Goal: Transaction & Acquisition: Book appointment/travel/reservation

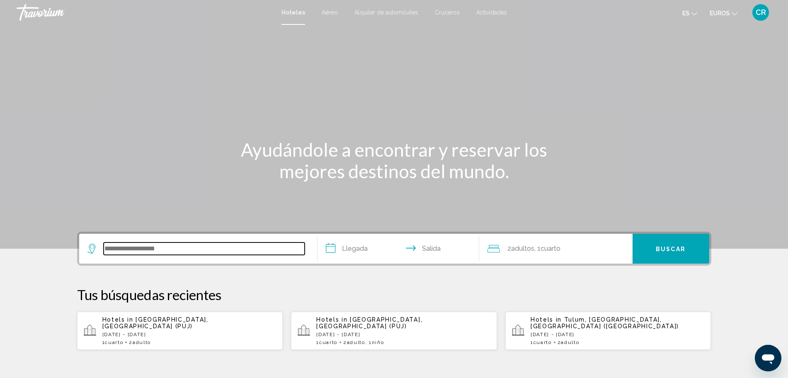
click at [152, 251] on input "Widget de búsqueda" at bounding box center [204, 249] width 201 height 12
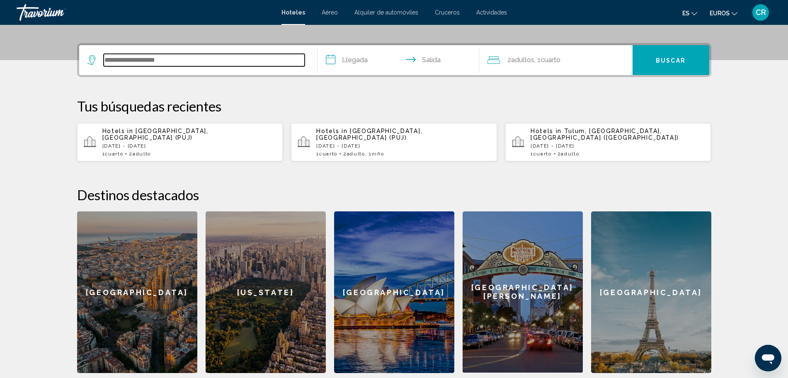
scroll to position [205, 0]
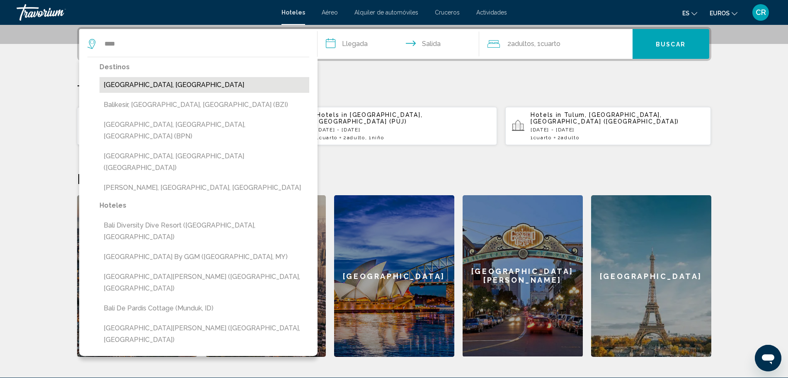
click at [181, 83] on button "[GEOGRAPHIC_DATA], [GEOGRAPHIC_DATA]" at bounding box center [205, 85] width 210 height 16
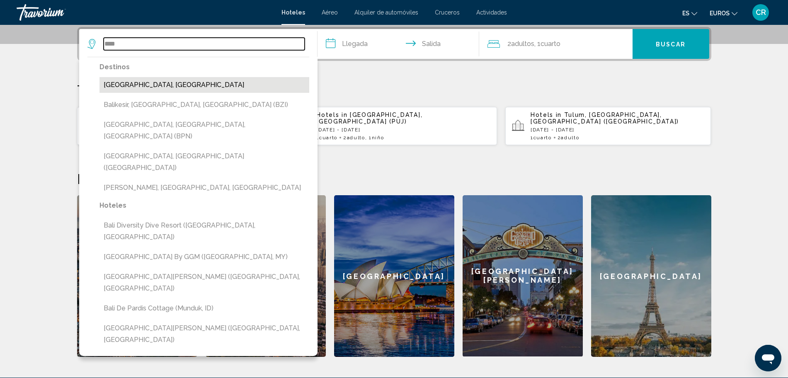
type input "**********"
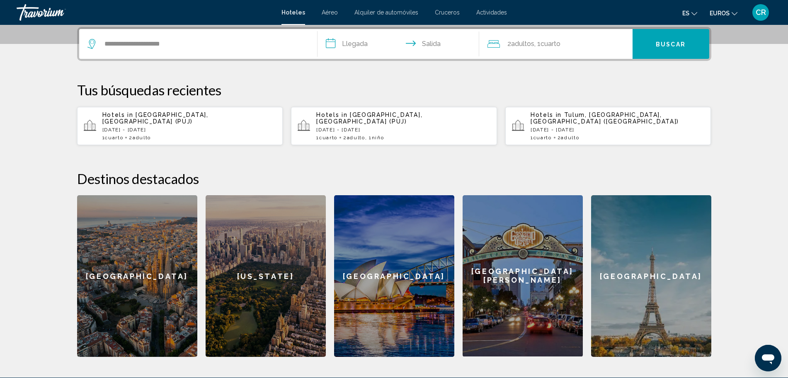
click at [353, 41] on input "**********" at bounding box center [400, 45] width 165 height 32
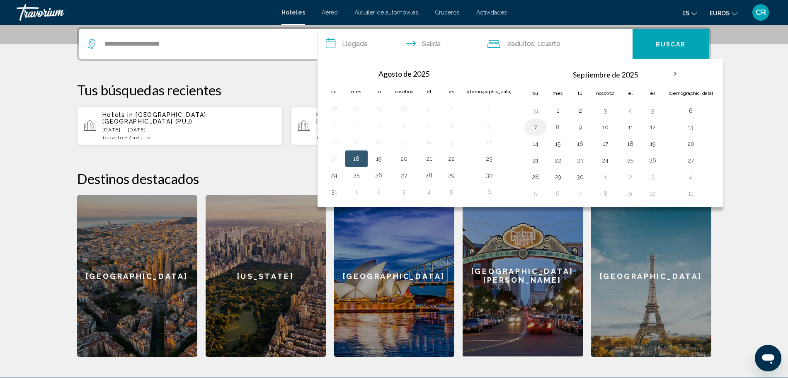
click at [529, 126] on button "7" at bounding box center [535, 128] width 13 height 12
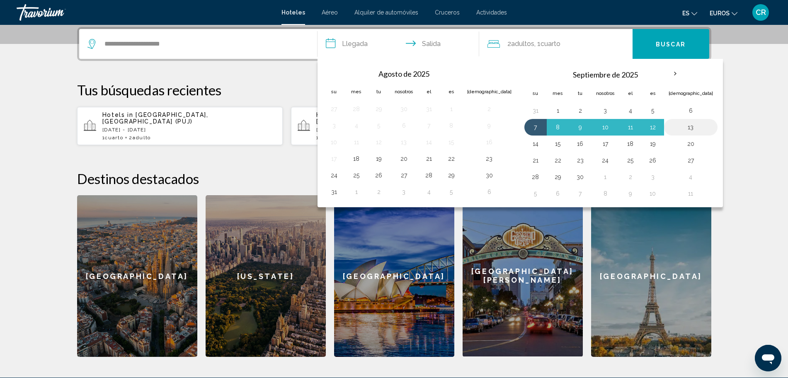
click at [669, 125] on button "13" at bounding box center [691, 128] width 44 height 12
type input "**********"
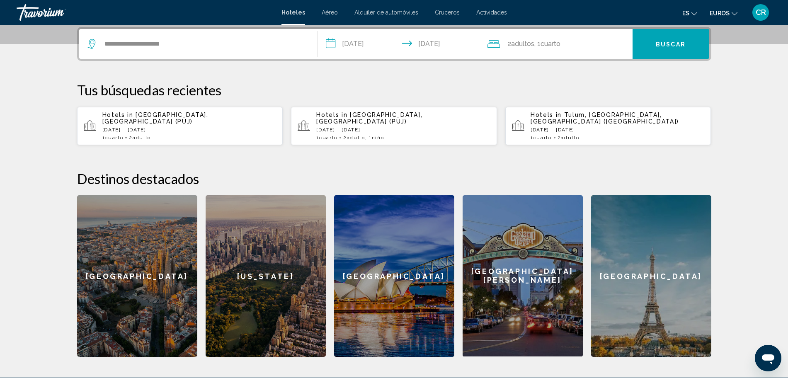
click at [679, 47] on font "Buscar" at bounding box center [671, 44] width 30 height 7
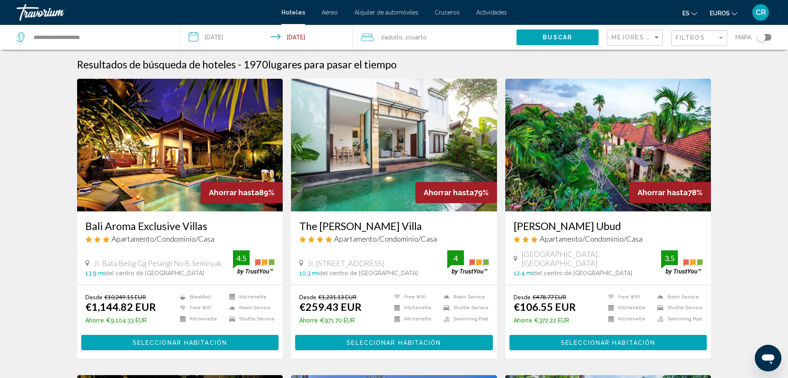
click at [597, 185] on img "Contenido principal" at bounding box center [609, 145] width 206 height 133
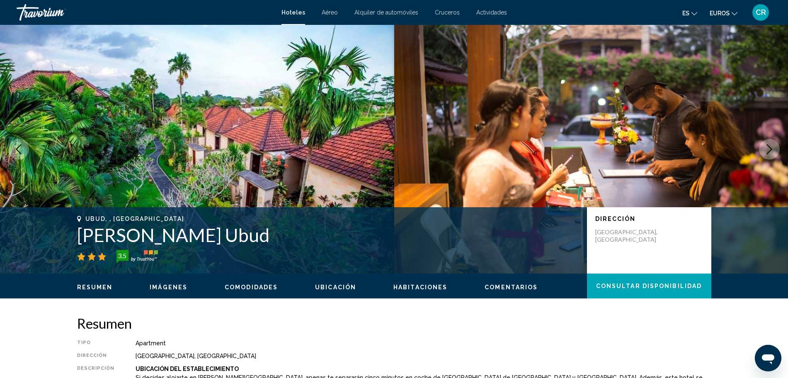
click at [769, 143] on button "Next image" at bounding box center [769, 149] width 21 height 21
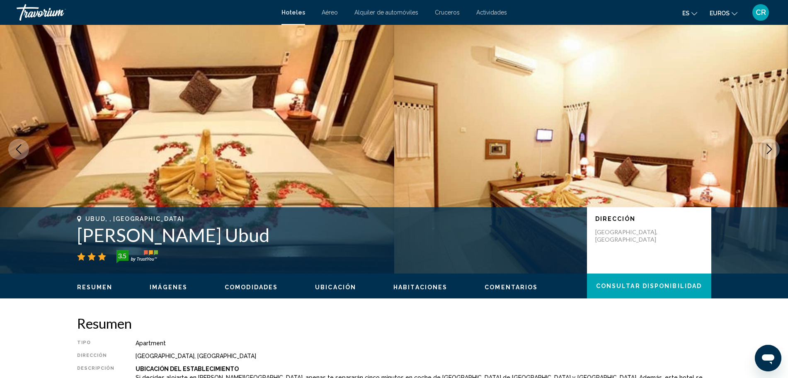
click at [769, 143] on button "Next image" at bounding box center [769, 149] width 21 height 21
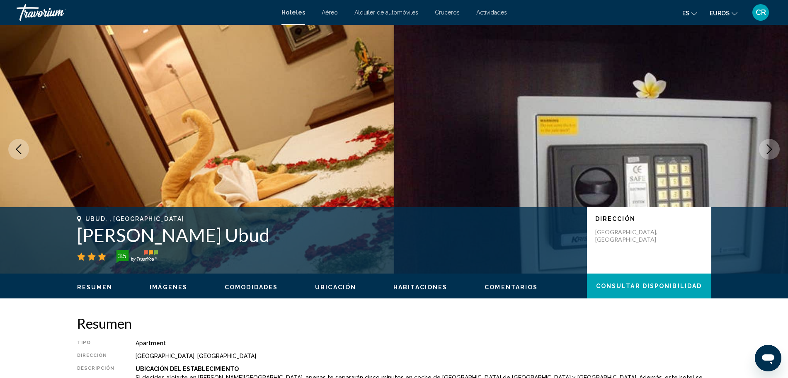
click at [769, 143] on button "Next image" at bounding box center [769, 149] width 21 height 21
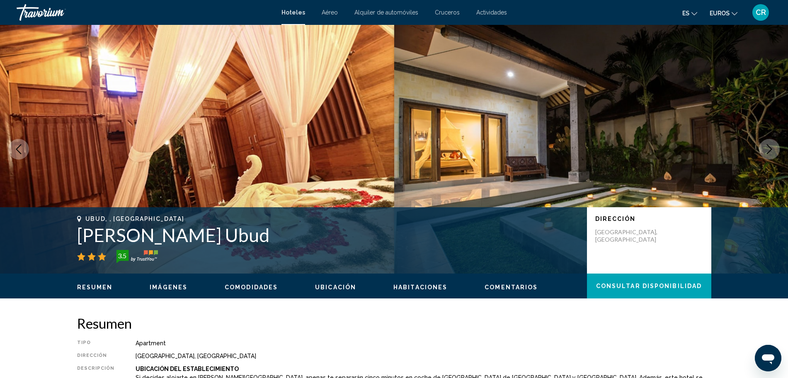
click at [769, 143] on button "Next image" at bounding box center [769, 149] width 21 height 21
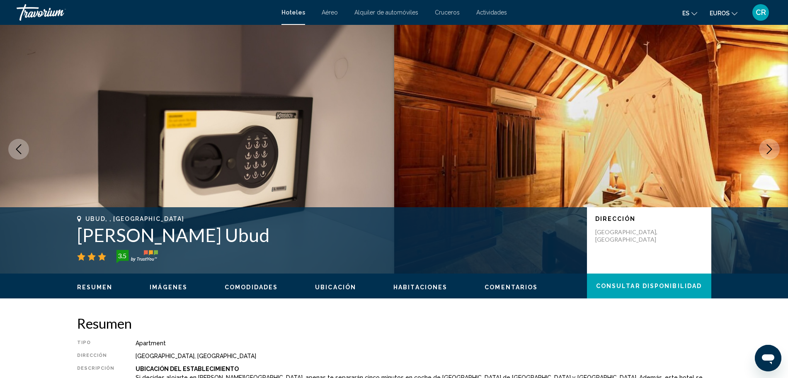
click at [769, 143] on button "Next image" at bounding box center [769, 149] width 21 height 21
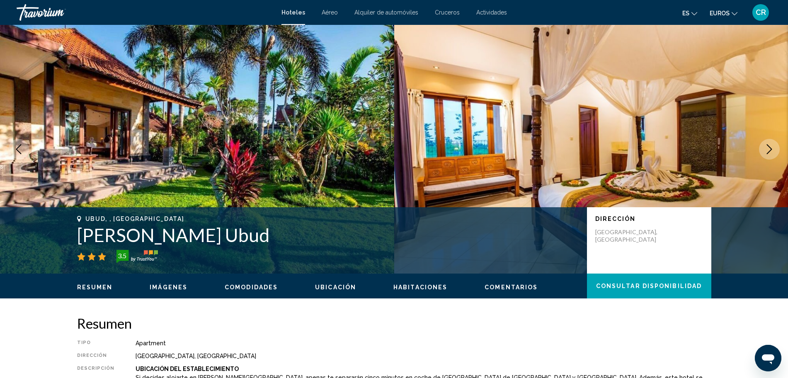
click at [769, 143] on button "Next image" at bounding box center [769, 149] width 21 height 21
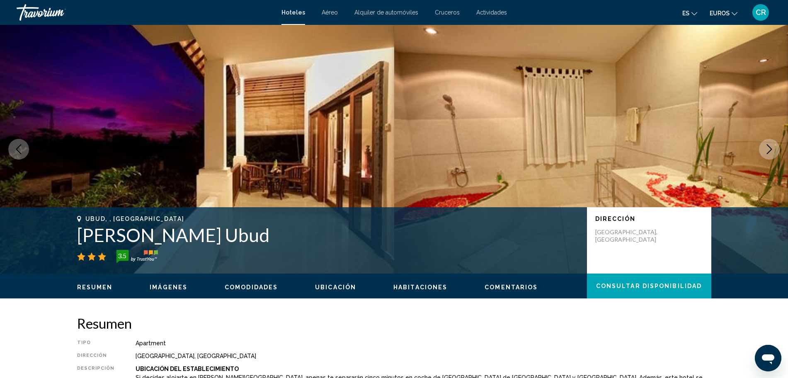
click at [769, 143] on button "Next image" at bounding box center [769, 149] width 21 height 21
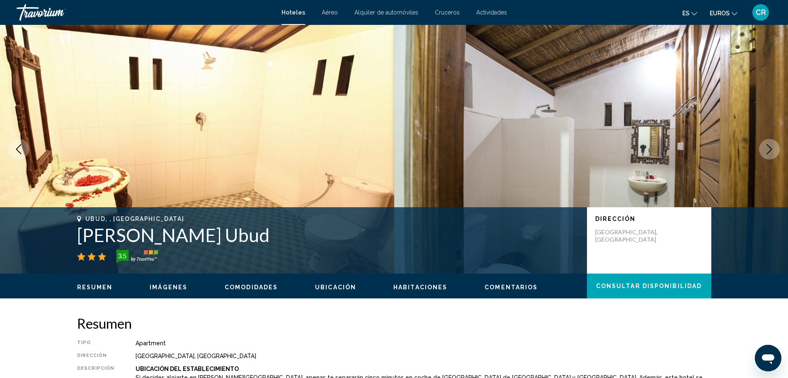
click at [769, 143] on button "Next image" at bounding box center [769, 149] width 21 height 21
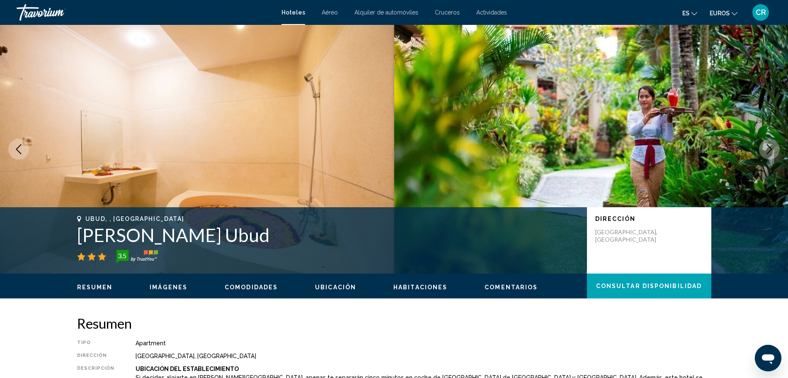
click at [769, 143] on button "Next image" at bounding box center [769, 149] width 21 height 21
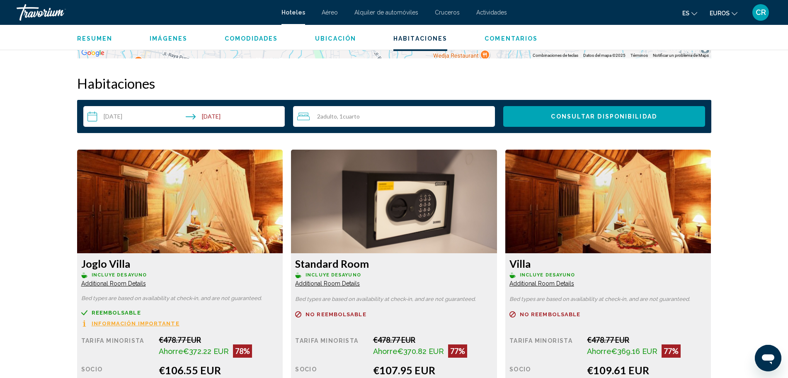
scroll to position [985, 0]
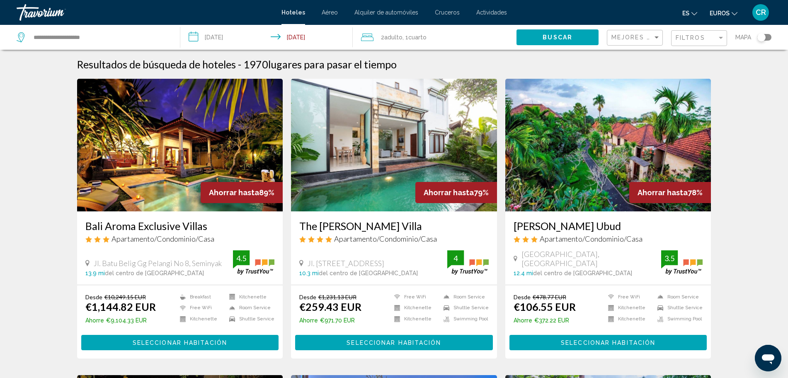
click at [404, 170] on img "Contenido principal" at bounding box center [394, 145] width 206 height 133
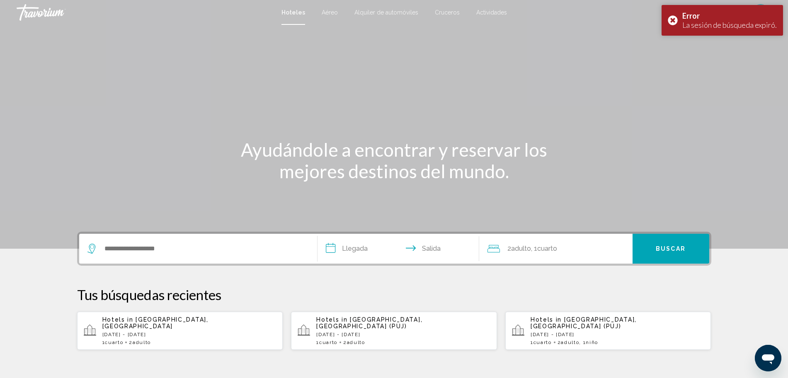
click at [168, 238] on div "Search widget" at bounding box center [198, 249] width 221 height 30
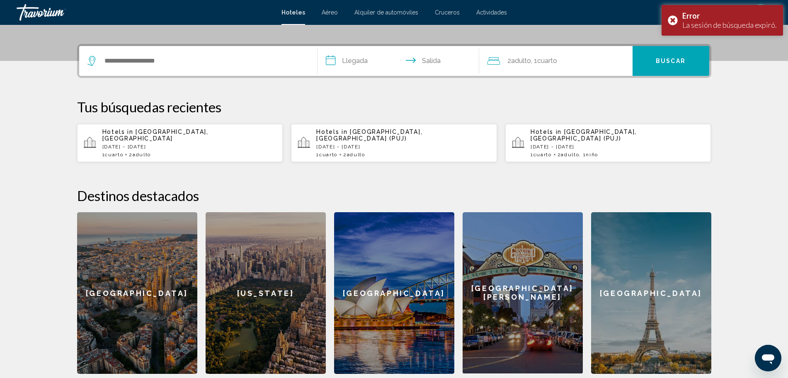
scroll to position [205, 0]
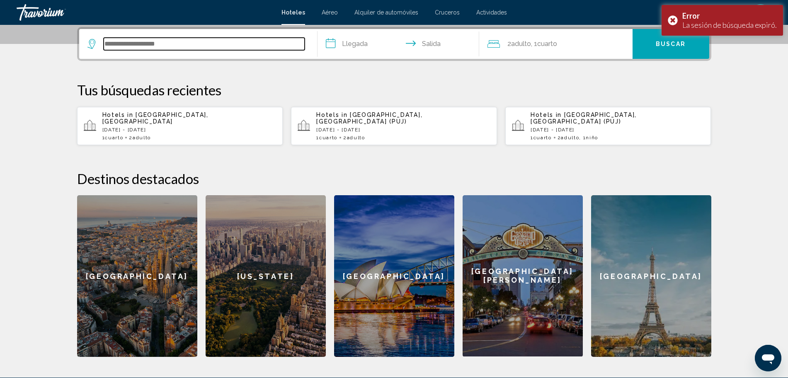
click at [161, 41] on input "Search widget" at bounding box center [204, 44] width 201 height 12
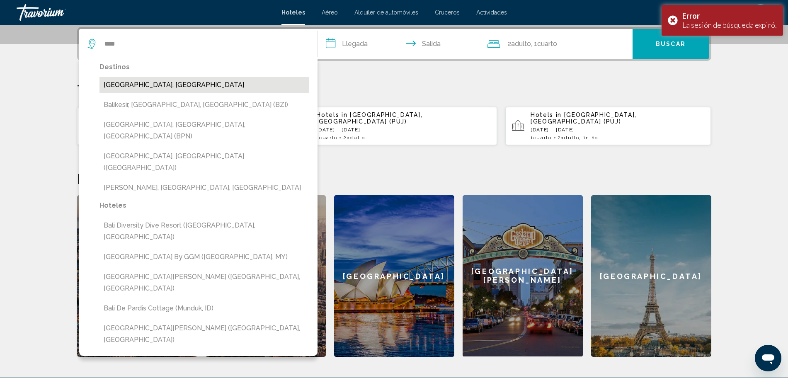
click at [182, 89] on button "[GEOGRAPHIC_DATA], [GEOGRAPHIC_DATA]" at bounding box center [205, 85] width 210 height 16
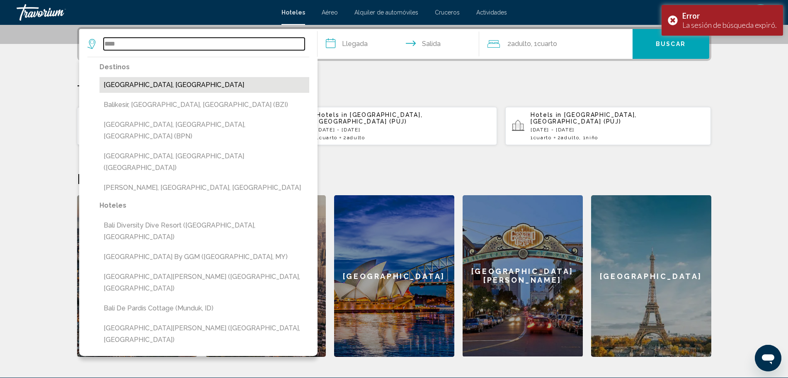
type input "**********"
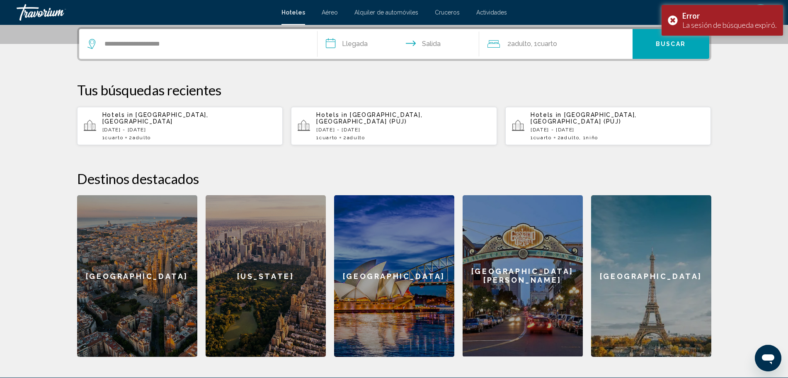
click at [348, 45] on input "**********" at bounding box center [400, 45] width 165 height 32
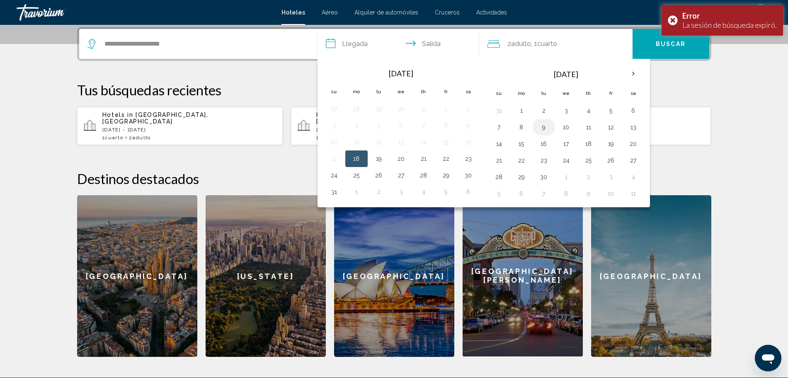
drag, startPoint x: 501, startPoint y: 128, endPoint x: 545, endPoint y: 129, distance: 44.4
click at [501, 127] on button "7" at bounding box center [499, 128] width 13 height 12
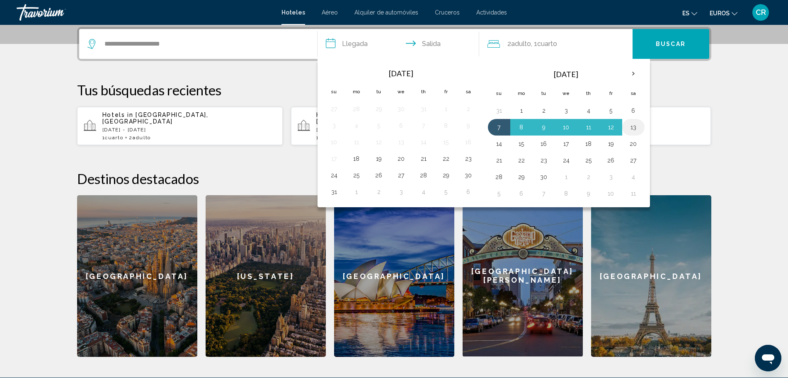
click at [632, 130] on button "13" at bounding box center [633, 128] width 13 height 12
type input "**********"
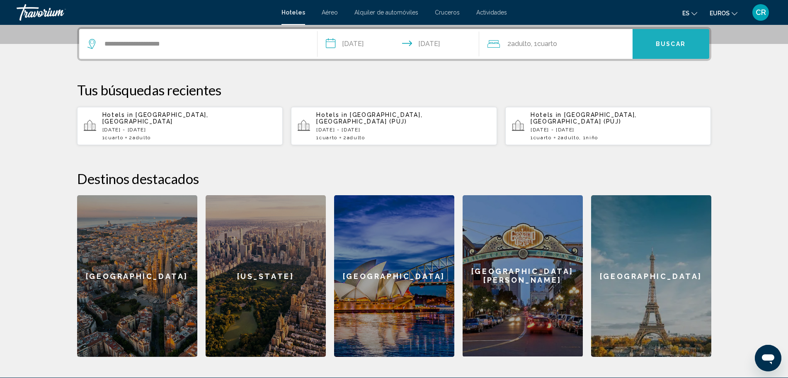
click at [673, 37] on button "Buscar" at bounding box center [671, 44] width 77 height 30
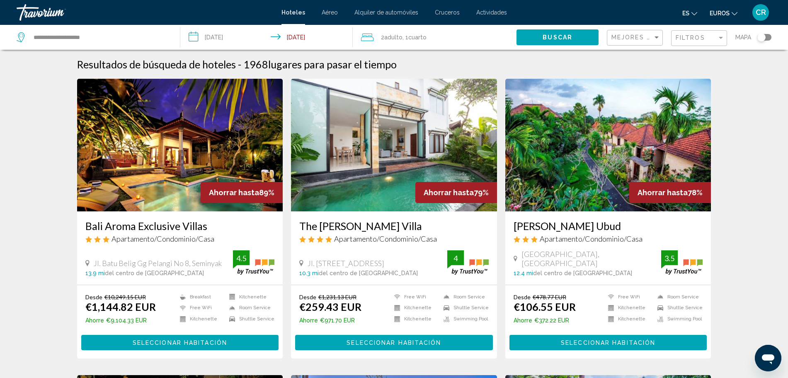
click at [409, 185] on img "Contenido principal" at bounding box center [394, 145] width 206 height 133
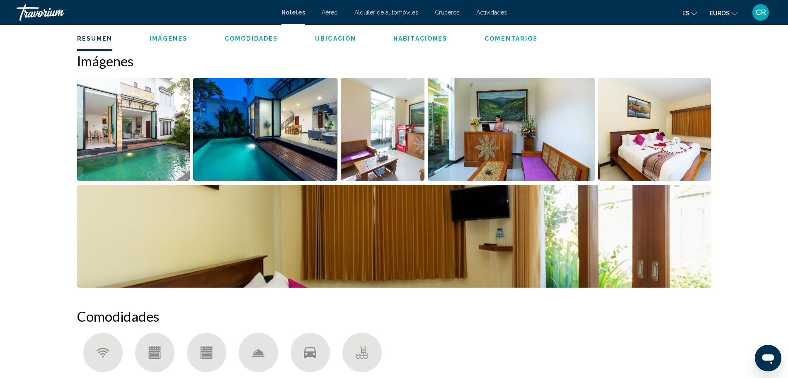
scroll to position [415, 0]
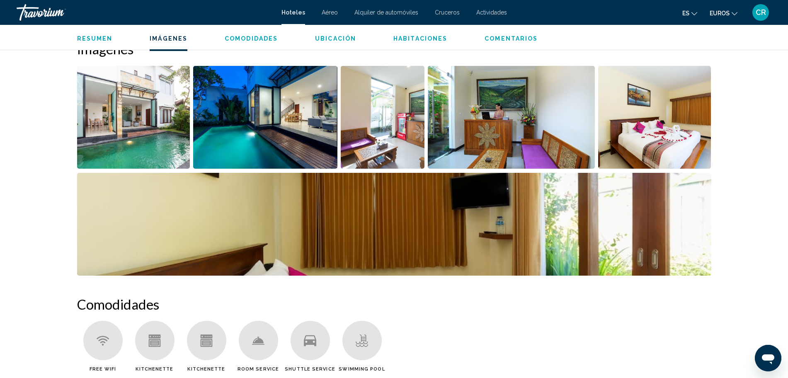
click at [289, 139] on img "Open full-screen image slider" at bounding box center [265, 117] width 144 height 103
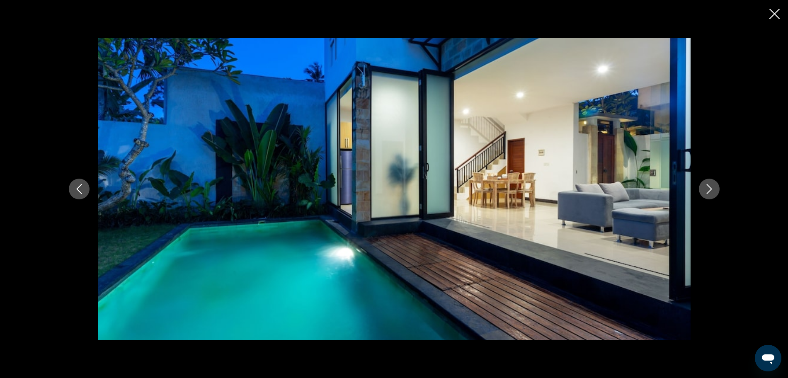
click at [720, 183] on div "Contenido principal" at bounding box center [395, 189] width 668 height 303
click at [703, 190] on button "Next image" at bounding box center [709, 189] width 21 height 21
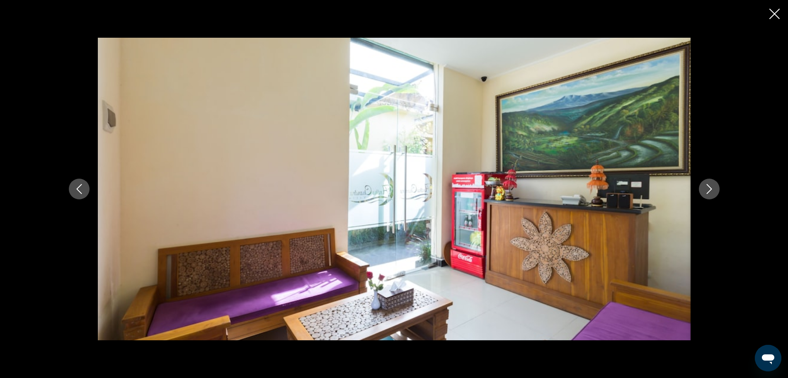
click at [703, 189] on button "Next image" at bounding box center [709, 189] width 21 height 21
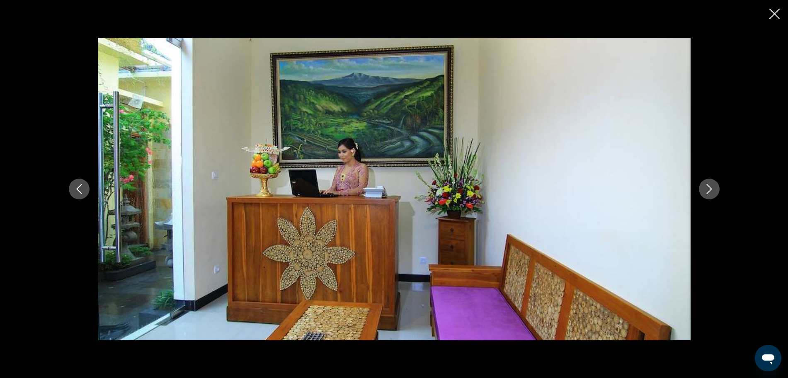
click at [703, 189] on button "Next image" at bounding box center [709, 189] width 21 height 21
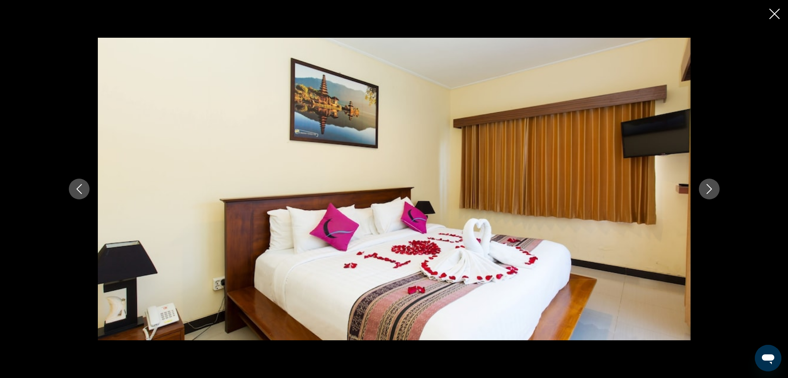
click at [703, 189] on button "Next image" at bounding box center [709, 189] width 21 height 21
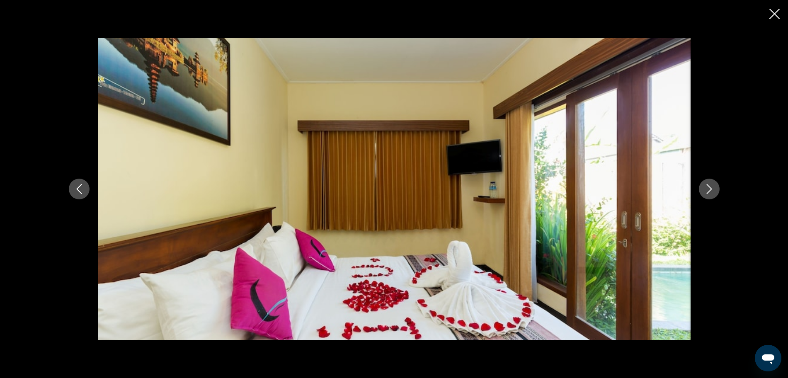
click at [703, 189] on button "Next image" at bounding box center [709, 189] width 21 height 21
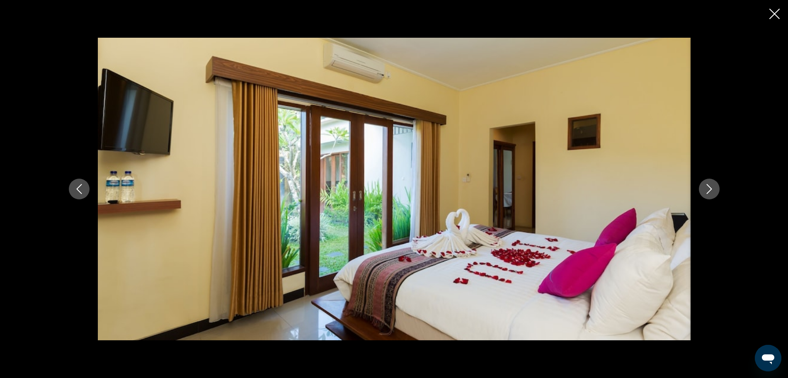
click at [703, 189] on button "Next image" at bounding box center [709, 189] width 21 height 21
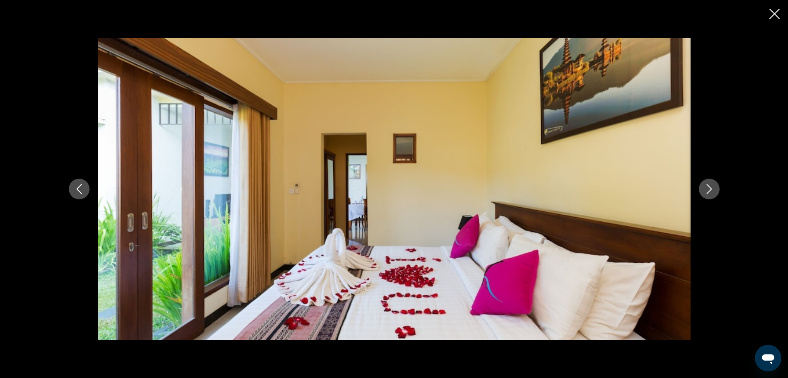
click at [703, 189] on button "Next image" at bounding box center [709, 189] width 21 height 21
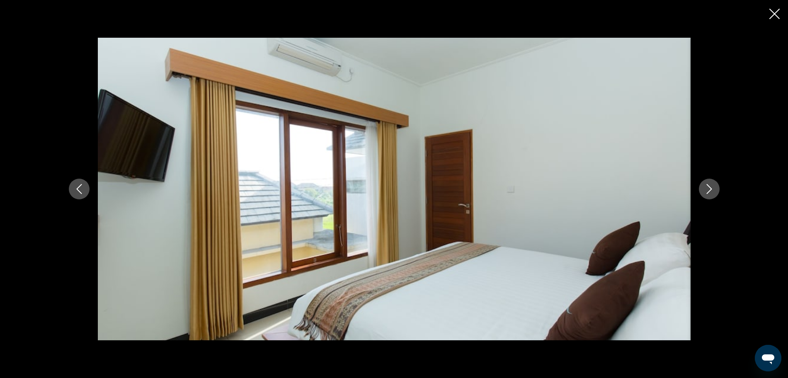
click at [703, 189] on button "Next image" at bounding box center [709, 189] width 21 height 21
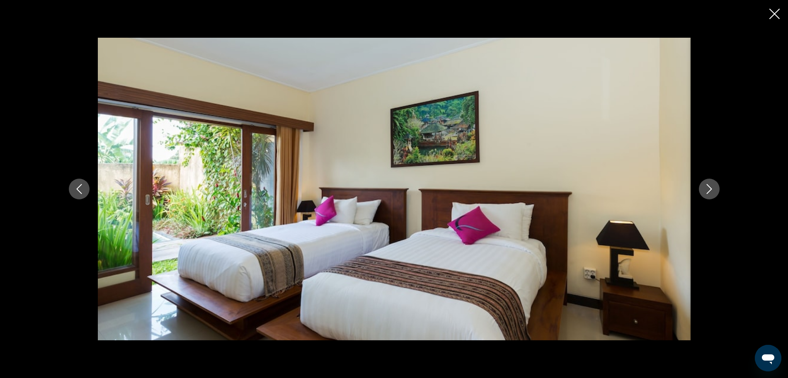
click at [703, 189] on button "Next image" at bounding box center [709, 189] width 21 height 21
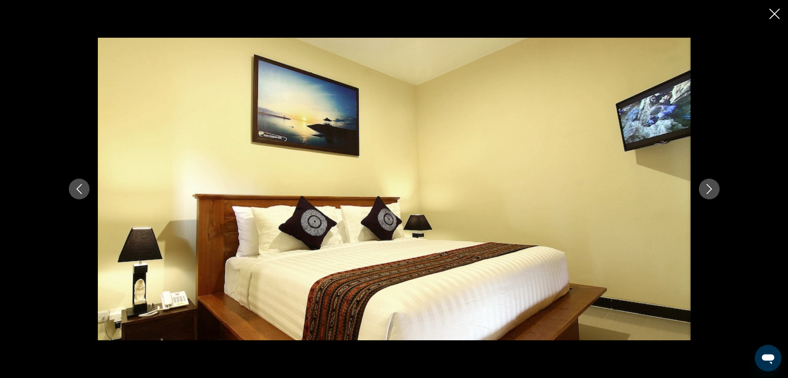
click at [703, 189] on button "Next image" at bounding box center [709, 189] width 21 height 21
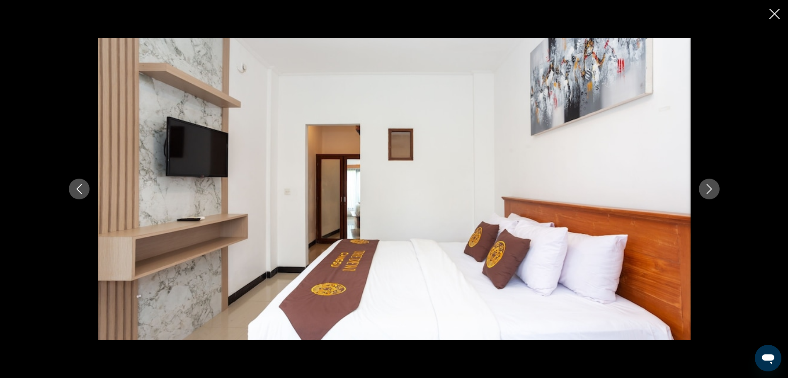
click at [703, 189] on button "Next image" at bounding box center [709, 189] width 21 height 21
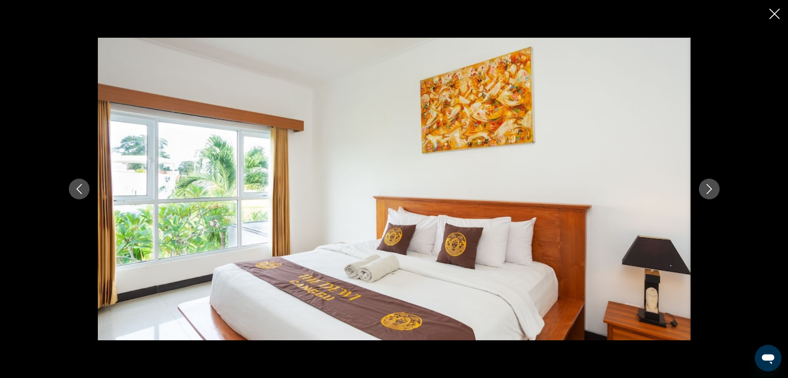
click at [703, 189] on button "Next image" at bounding box center [709, 189] width 21 height 21
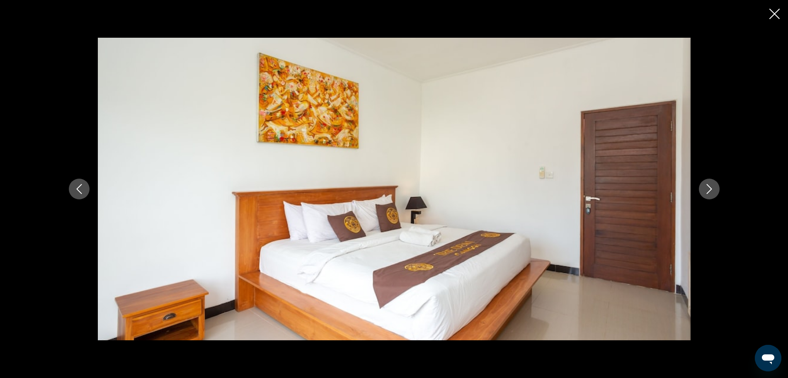
click at [703, 189] on button "Next image" at bounding box center [709, 189] width 21 height 21
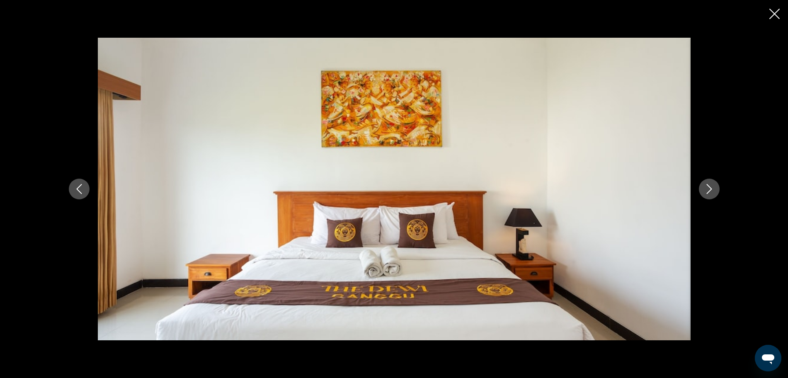
click at [703, 189] on button "Next image" at bounding box center [709, 189] width 21 height 21
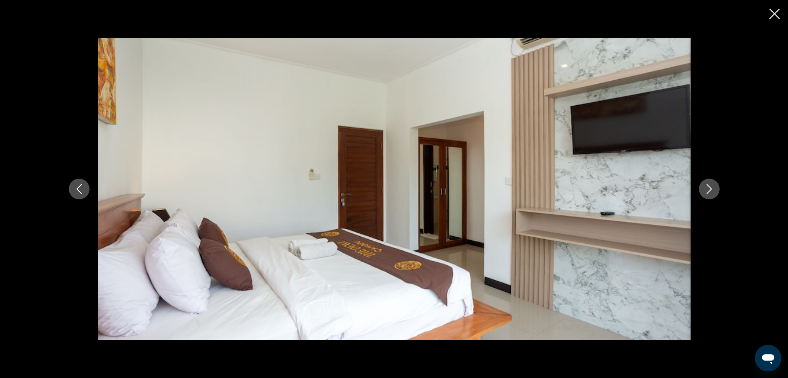
click at [703, 189] on button "Next image" at bounding box center [709, 189] width 21 height 21
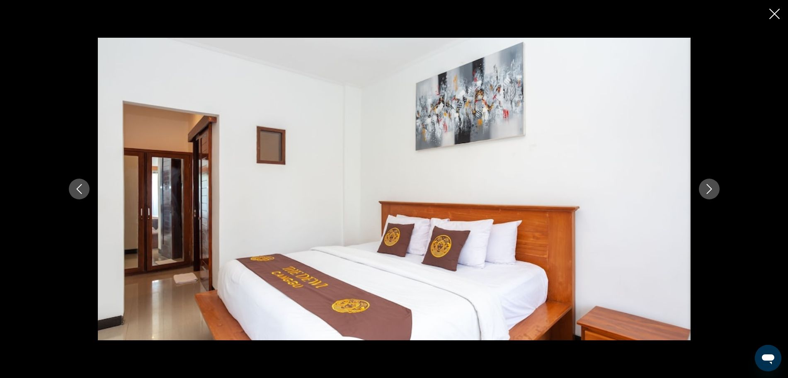
click at [703, 189] on button "Next image" at bounding box center [709, 189] width 21 height 21
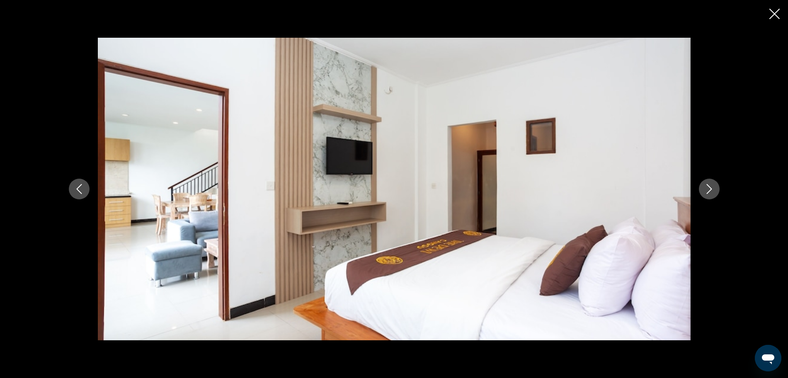
click at [703, 189] on button "Next image" at bounding box center [709, 189] width 21 height 21
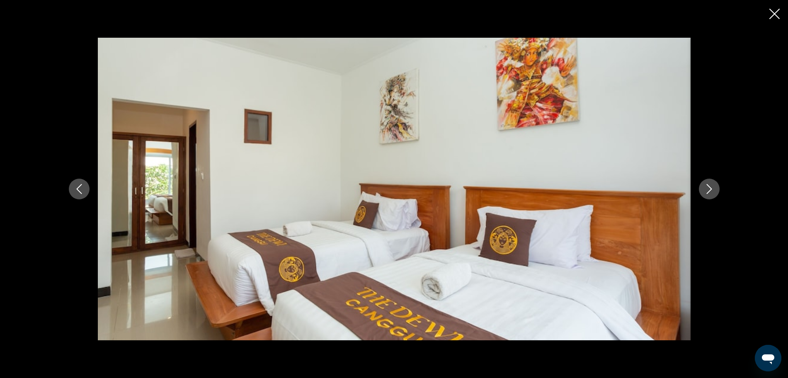
click at [703, 189] on button "Next image" at bounding box center [709, 189] width 21 height 21
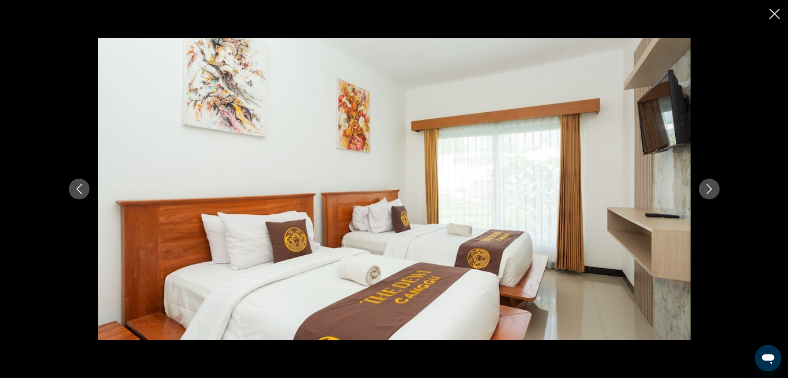
click at [703, 189] on button "Next image" at bounding box center [709, 189] width 21 height 21
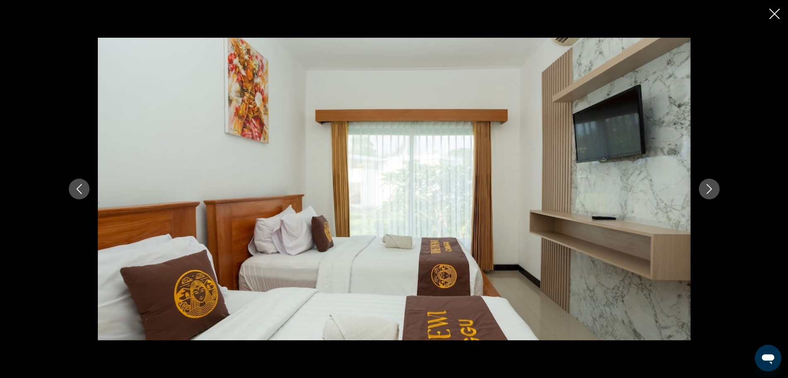
click at [703, 189] on button "Next image" at bounding box center [709, 189] width 21 height 21
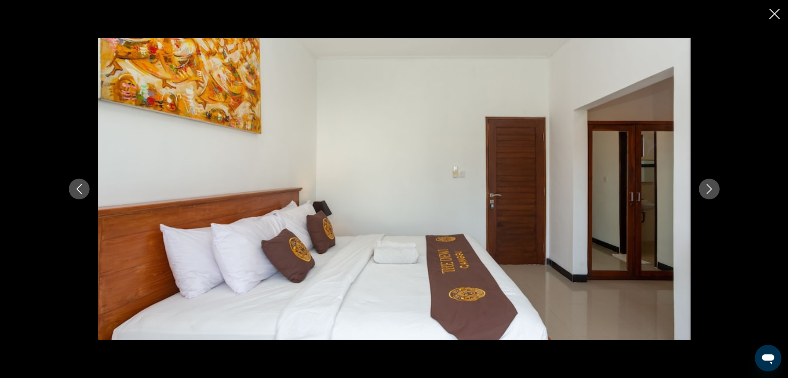
click at [703, 189] on button "Next image" at bounding box center [709, 189] width 21 height 21
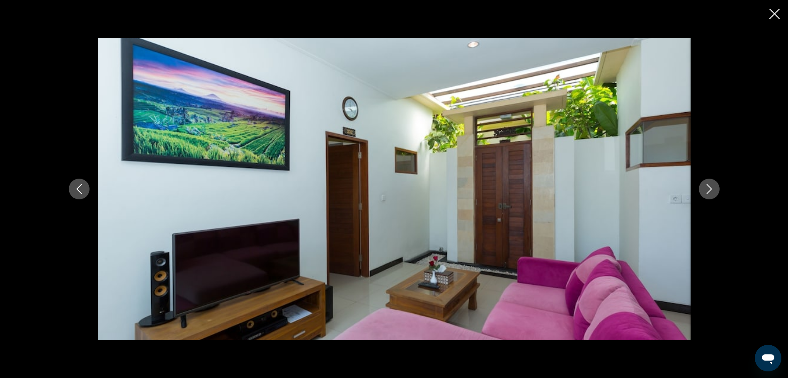
click at [703, 189] on button "Next image" at bounding box center [709, 189] width 21 height 21
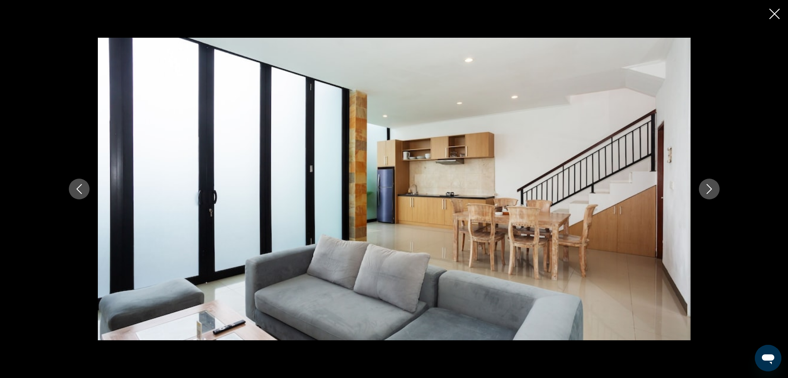
click at [703, 189] on button "Next image" at bounding box center [709, 189] width 21 height 21
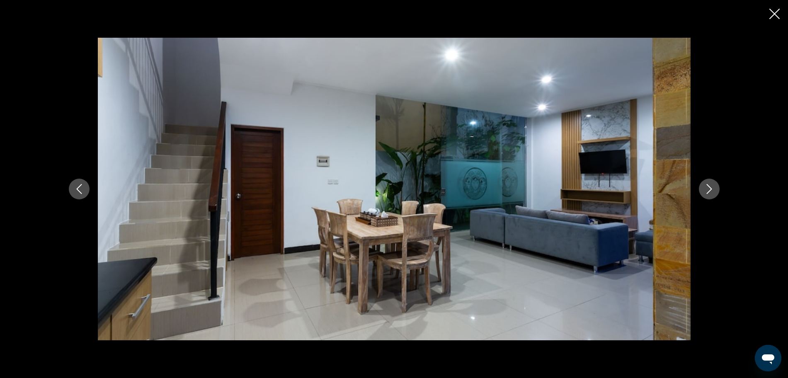
click at [703, 189] on button "Next image" at bounding box center [709, 189] width 21 height 21
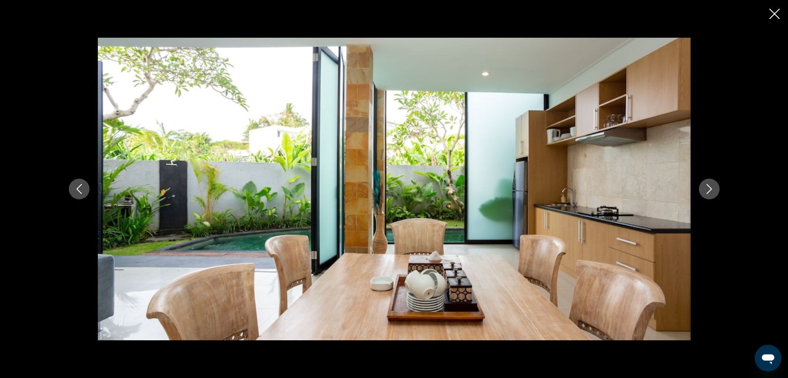
click at [703, 189] on button "Next image" at bounding box center [709, 189] width 21 height 21
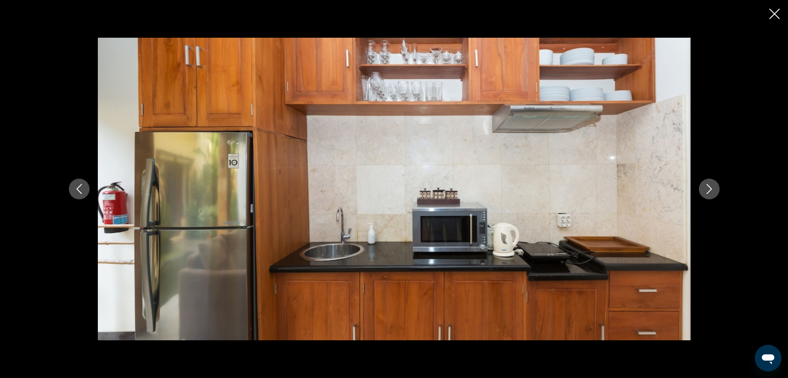
click at [703, 189] on button "Next image" at bounding box center [709, 189] width 21 height 21
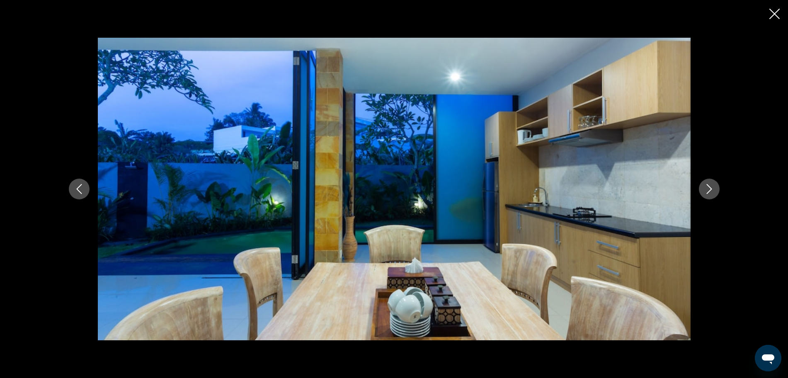
click at [703, 189] on button "Next image" at bounding box center [709, 189] width 21 height 21
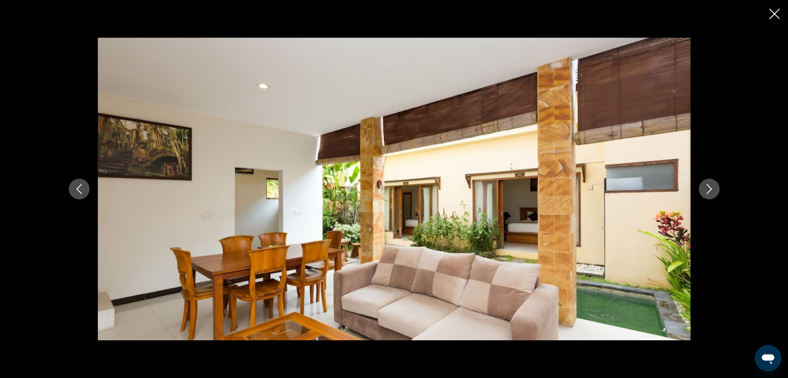
click at [703, 189] on button "Next image" at bounding box center [709, 189] width 21 height 21
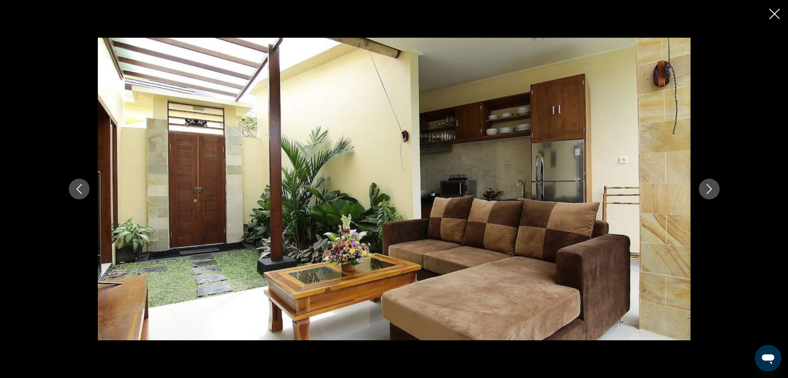
click at [703, 189] on button "Next image" at bounding box center [709, 189] width 21 height 21
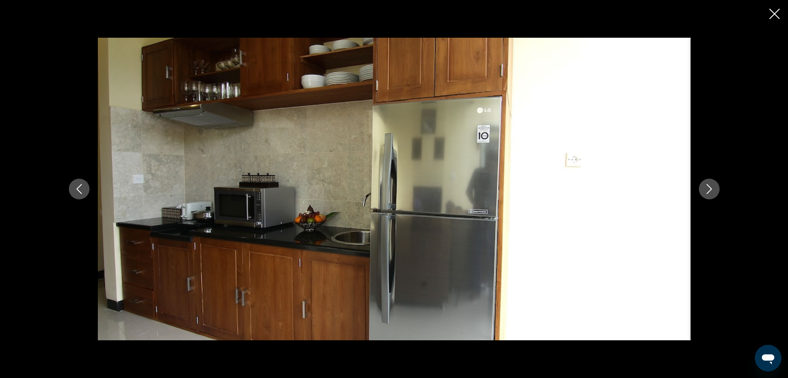
click at [703, 189] on button "Next image" at bounding box center [709, 189] width 21 height 21
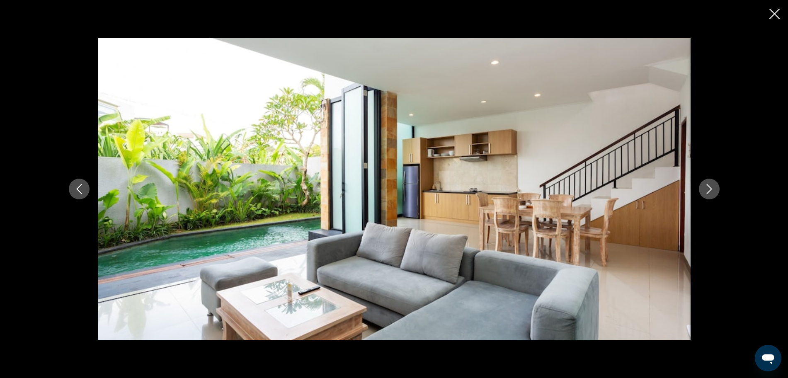
click at [703, 189] on button "Next image" at bounding box center [709, 189] width 21 height 21
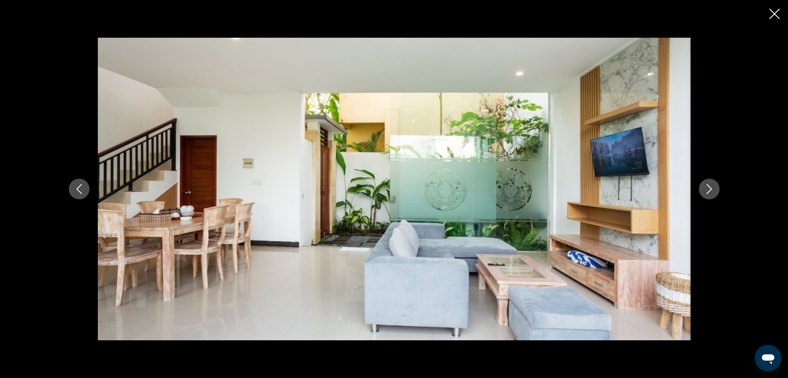
click at [703, 189] on button "Next image" at bounding box center [709, 189] width 21 height 21
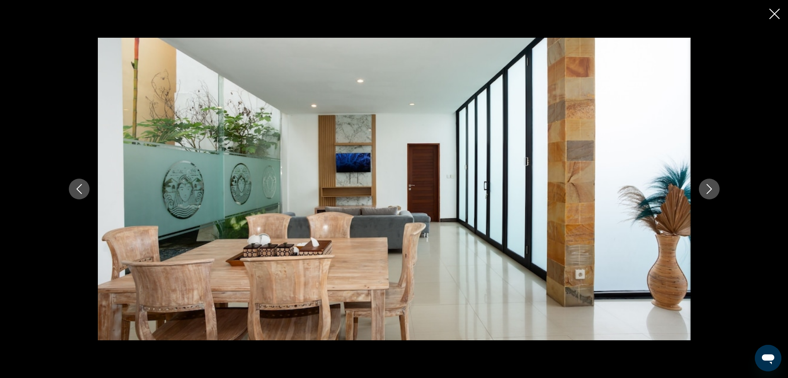
click at [703, 189] on button "Next image" at bounding box center [709, 189] width 21 height 21
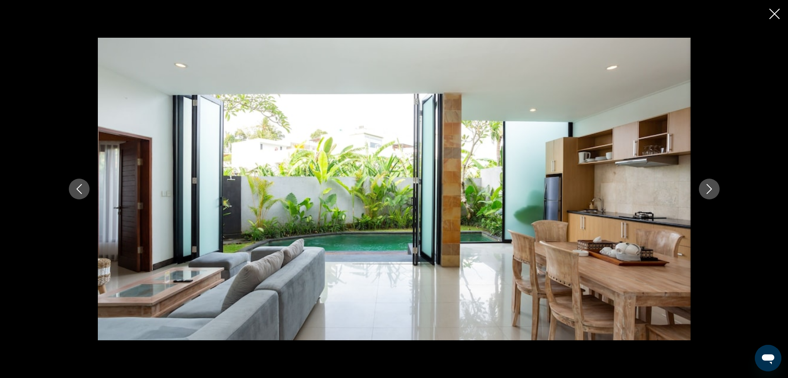
click at [703, 189] on button "Next image" at bounding box center [709, 189] width 21 height 21
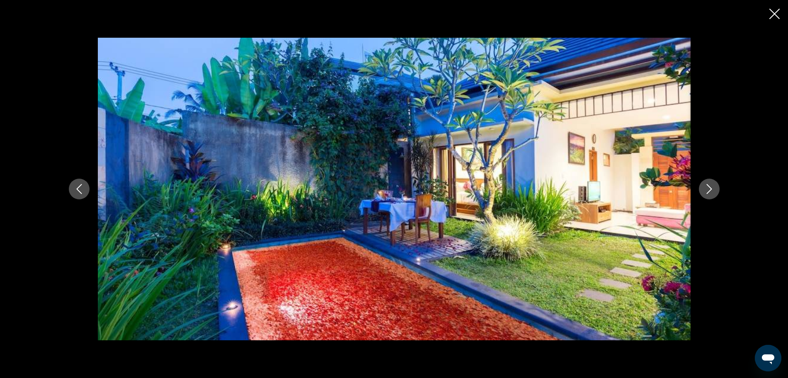
click at [703, 189] on button "Next image" at bounding box center [709, 189] width 21 height 21
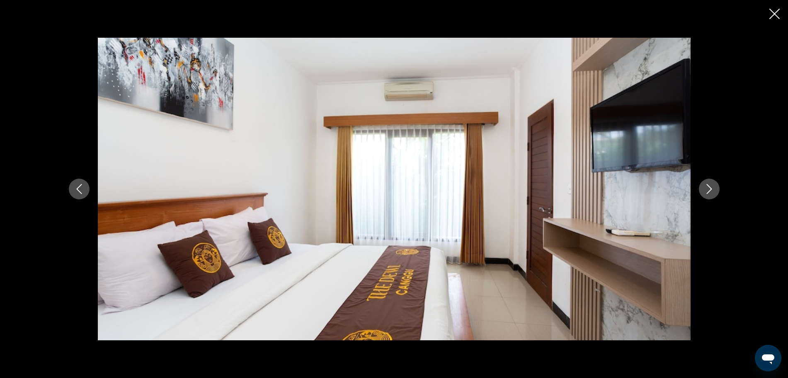
click at [703, 189] on button "Next image" at bounding box center [709, 189] width 21 height 21
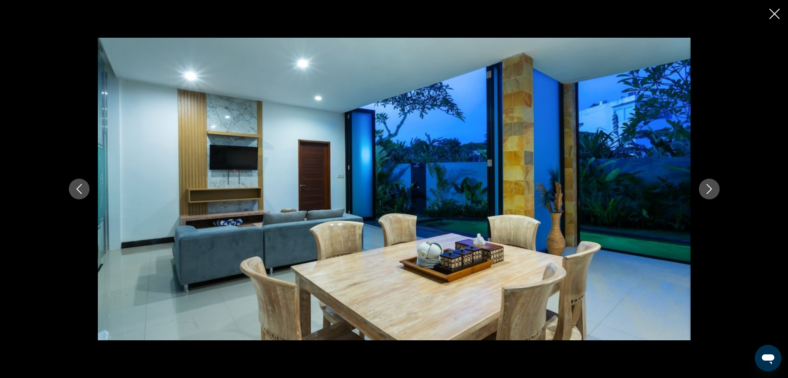
click at [703, 189] on button "Next image" at bounding box center [709, 189] width 21 height 21
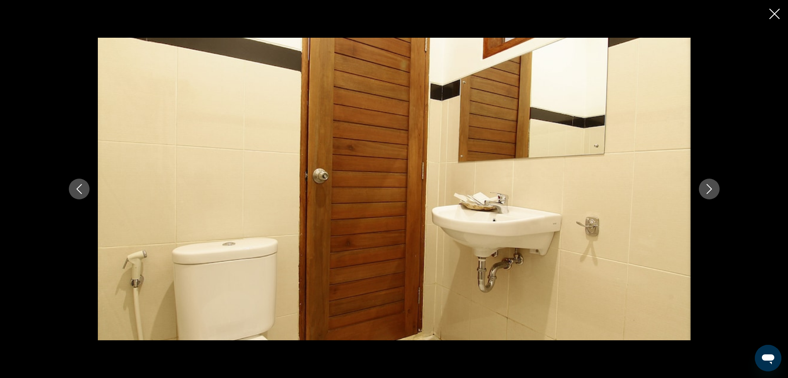
click at [703, 189] on button "Next image" at bounding box center [709, 189] width 21 height 21
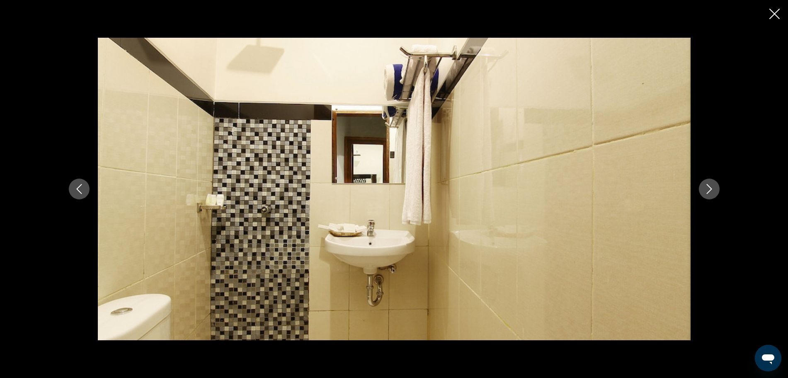
click at [703, 189] on button "Next image" at bounding box center [709, 189] width 21 height 21
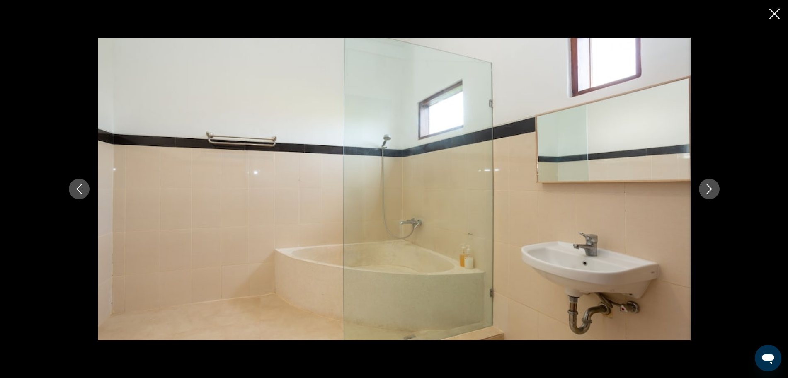
click at [703, 189] on button "Next image" at bounding box center [709, 189] width 21 height 21
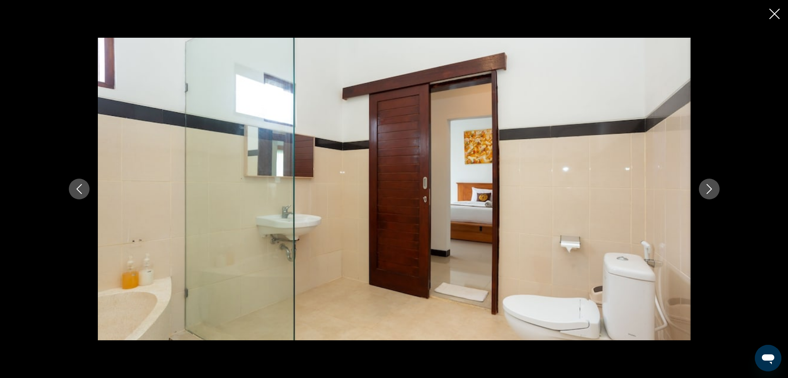
click at [703, 189] on button "Next image" at bounding box center [709, 189] width 21 height 21
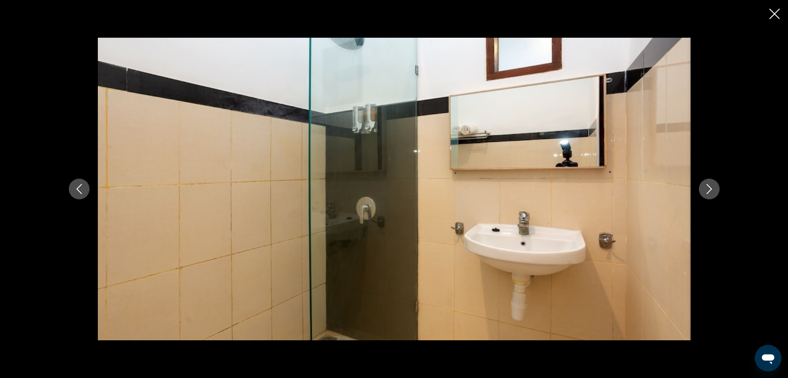
click at [703, 189] on button "Next image" at bounding box center [709, 189] width 21 height 21
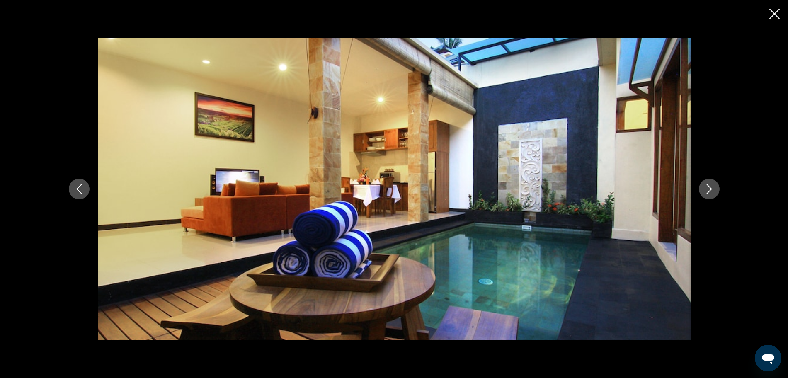
click at [703, 189] on button "Next image" at bounding box center [709, 189] width 21 height 21
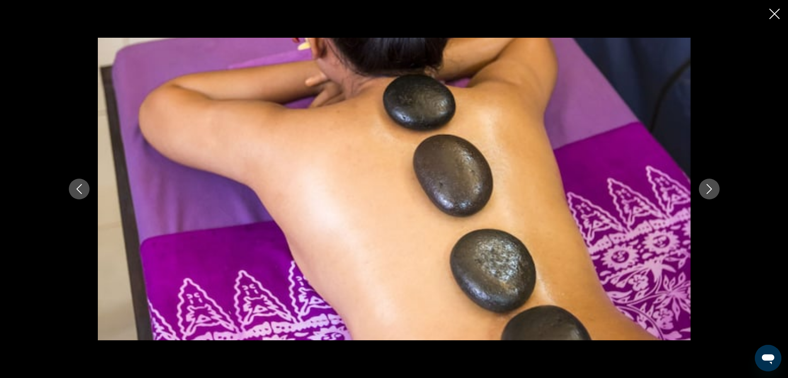
click at [703, 189] on button "Next image" at bounding box center [709, 189] width 21 height 21
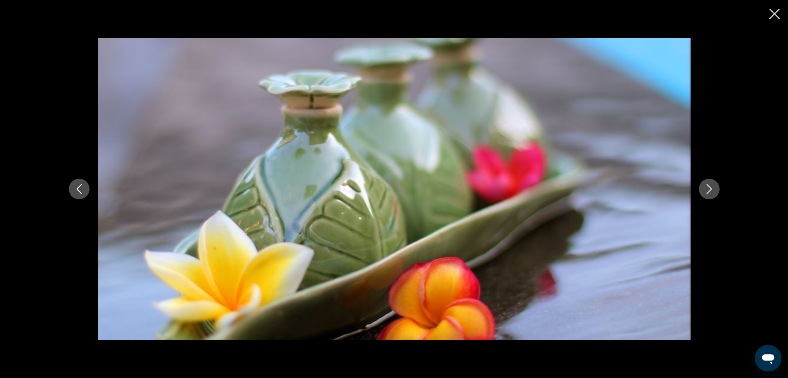
click at [703, 189] on button "Next image" at bounding box center [709, 189] width 21 height 21
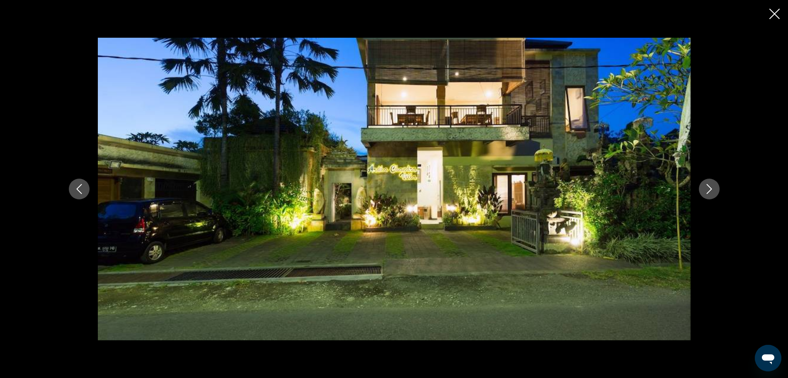
click at [703, 189] on button "Next image" at bounding box center [709, 189] width 21 height 21
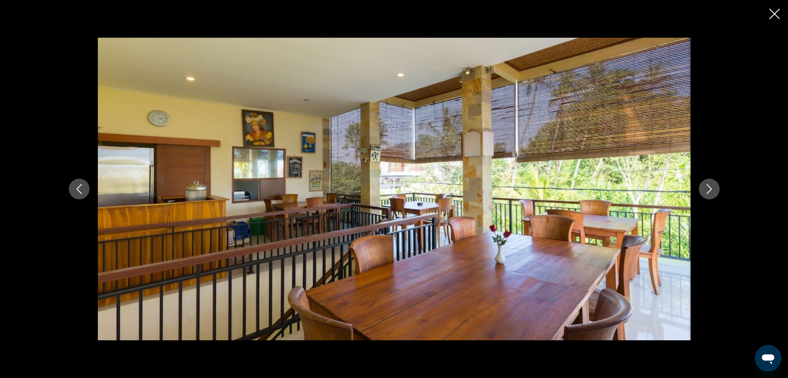
click at [703, 189] on button "Next image" at bounding box center [709, 189] width 21 height 21
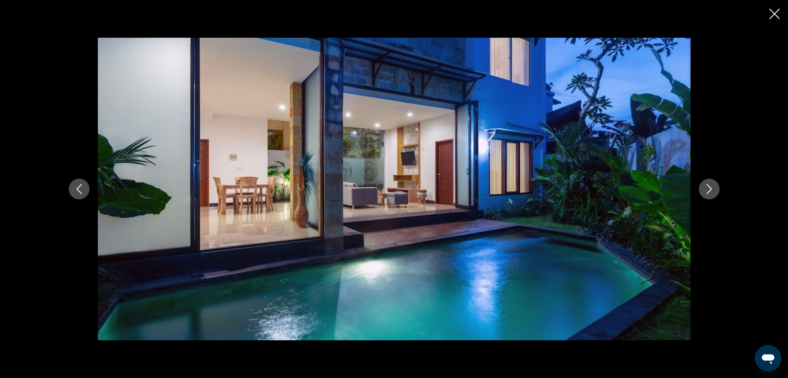
click at [703, 189] on button "Next image" at bounding box center [709, 189] width 21 height 21
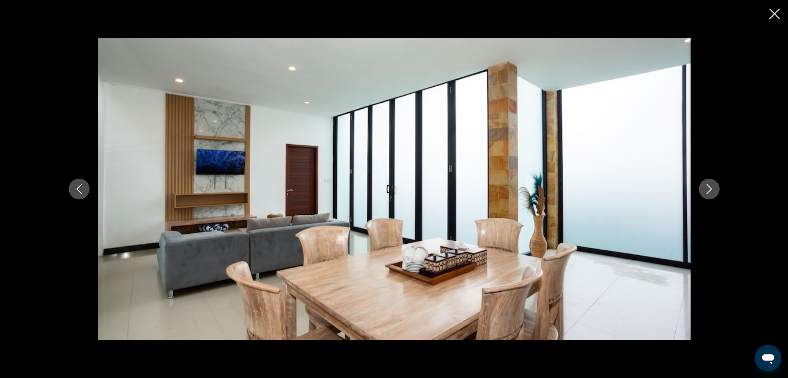
click at [703, 189] on button "Next image" at bounding box center [709, 189] width 21 height 21
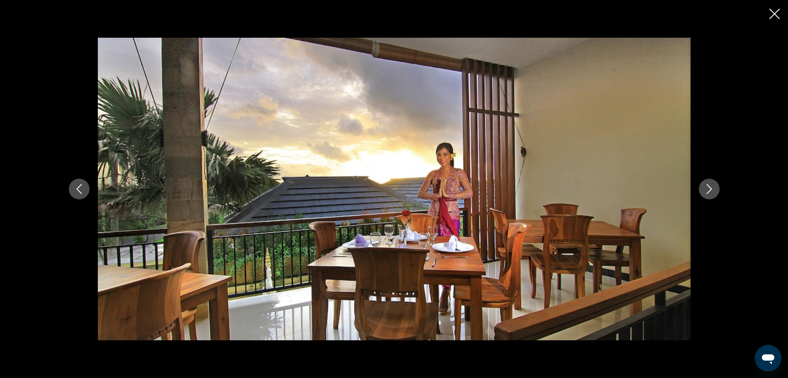
click at [703, 189] on button "Next image" at bounding box center [709, 189] width 21 height 21
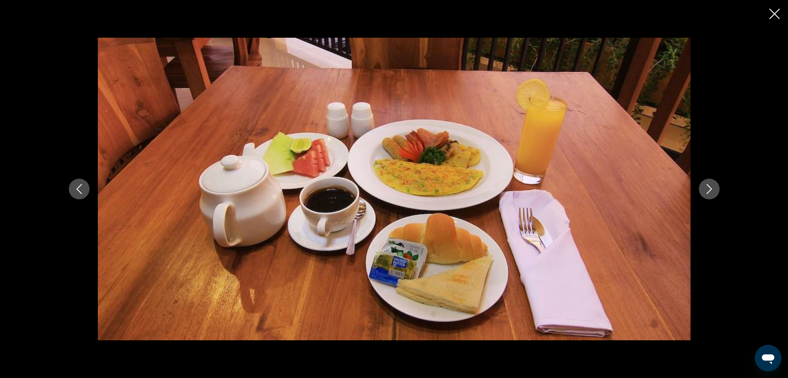
click at [703, 189] on button "Next image" at bounding box center [709, 189] width 21 height 21
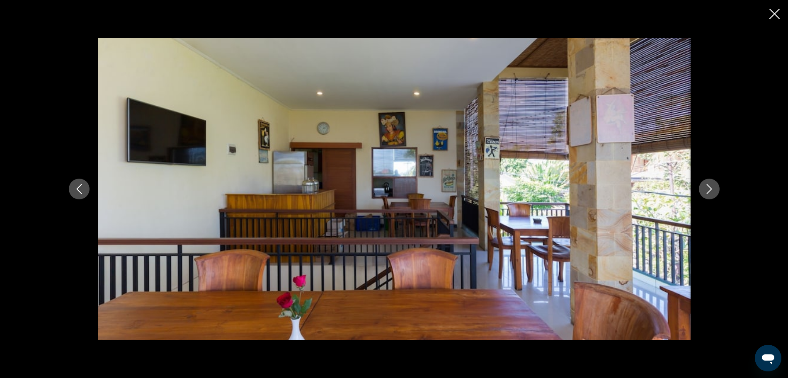
click at [703, 189] on button "Next image" at bounding box center [709, 189] width 21 height 21
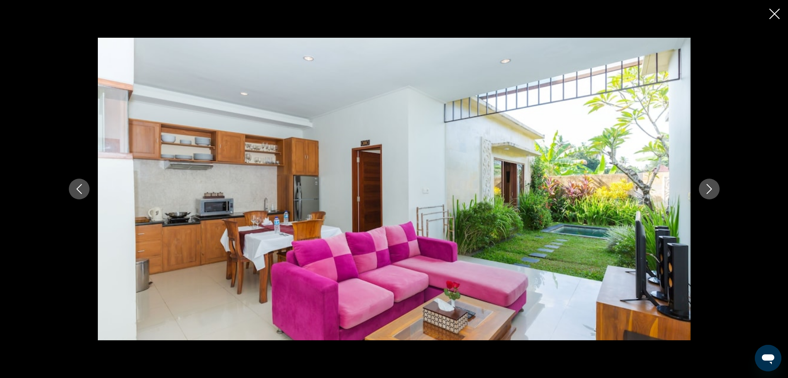
click at [703, 189] on button "Next image" at bounding box center [709, 189] width 21 height 21
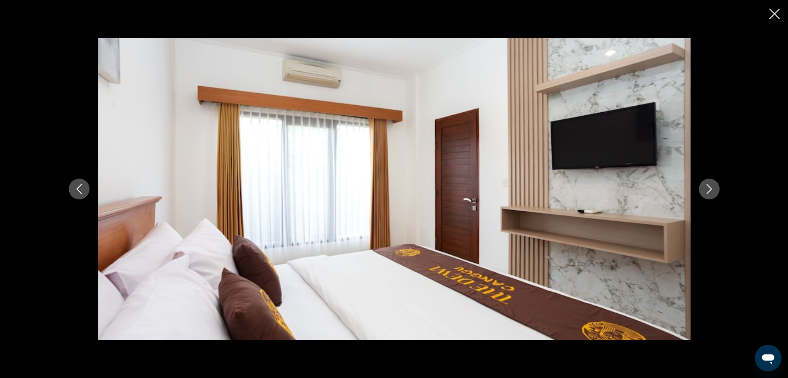
click at [703, 189] on button "Next image" at bounding box center [709, 189] width 21 height 21
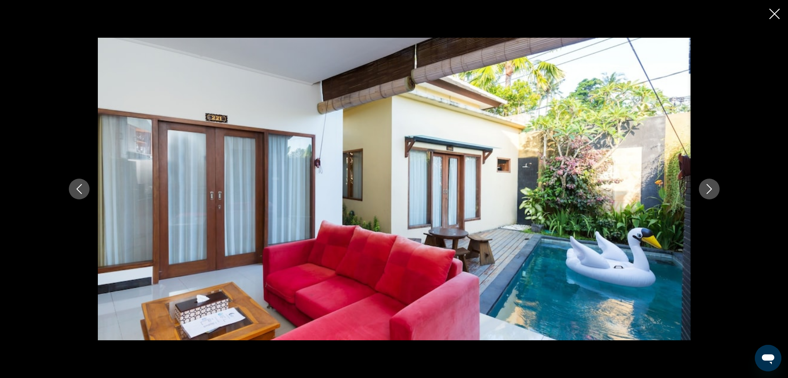
click at [703, 189] on button "Next image" at bounding box center [709, 189] width 21 height 21
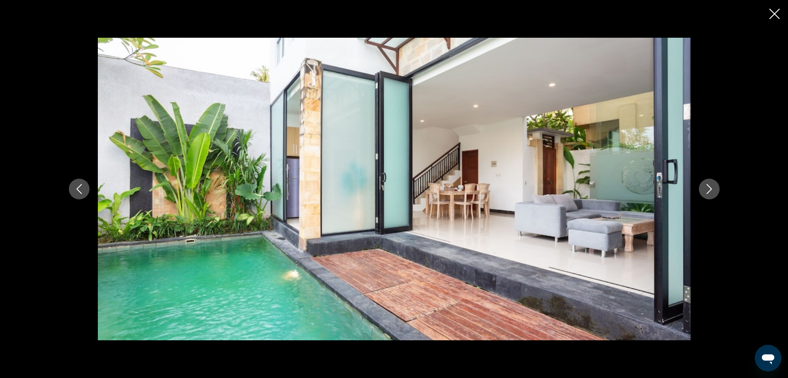
click at [703, 189] on button "Next image" at bounding box center [709, 189] width 21 height 21
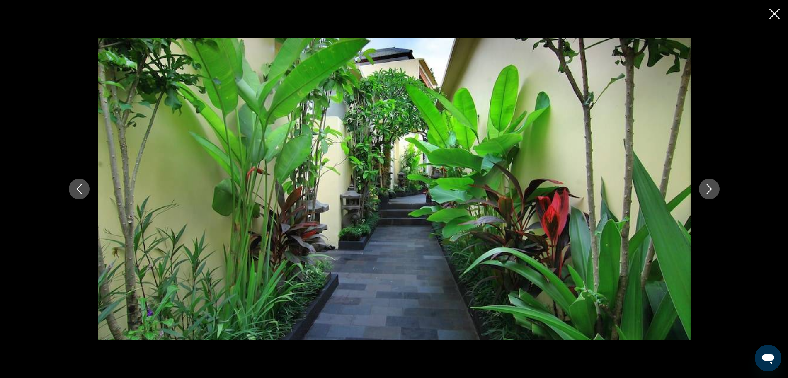
click at [703, 189] on button "Next image" at bounding box center [709, 189] width 21 height 21
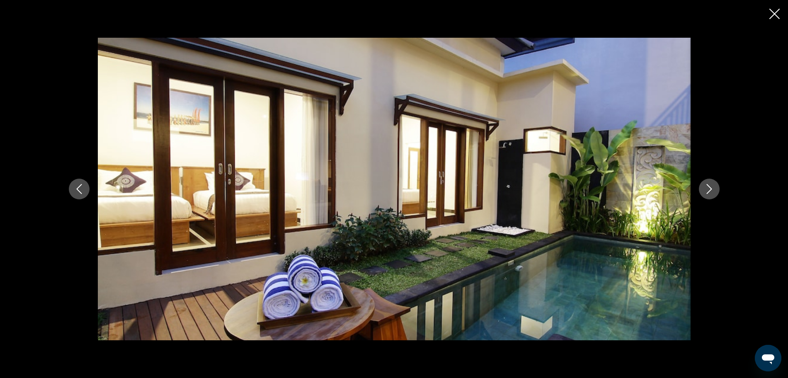
click at [703, 189] on button "Next image" at bounding box center [709, 189] width 21 height 21
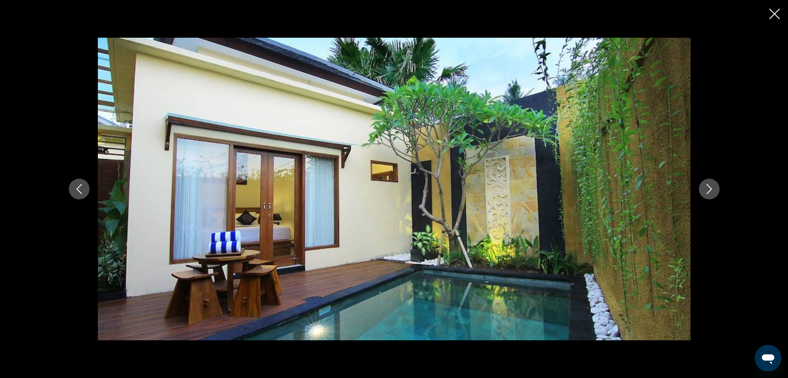
click at [703, 189] on button "Next image" at bounding box center [709, 189] width 21 height 21
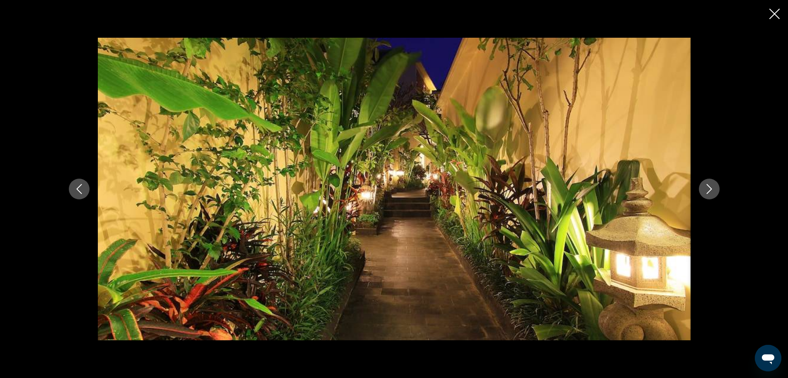
click at [703, 189] on button "Next image" at bounding box center [709, 189] width 21 height 21
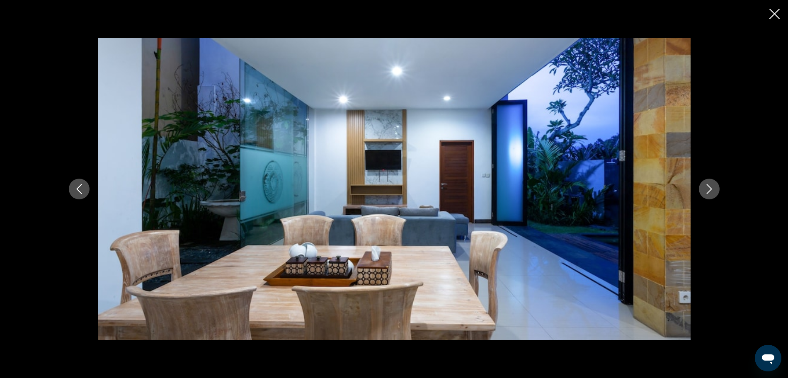
click at [703, 189] on button "Next image" at bounding box center [709, 189] width 21 height 21
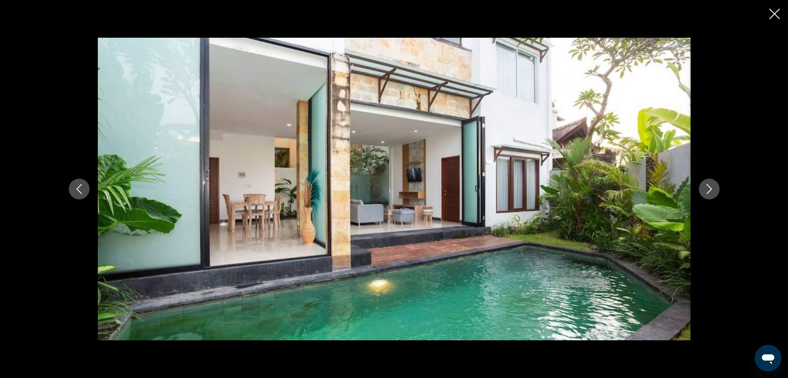
drag, startPoint x: 777, startPoint y: 15, endPoint x: 774, endPoint y: 27, distance: 12.8
click at [777, 15] on icon "Close slideshow" at bounding box center [775, 14] width 10 height 10
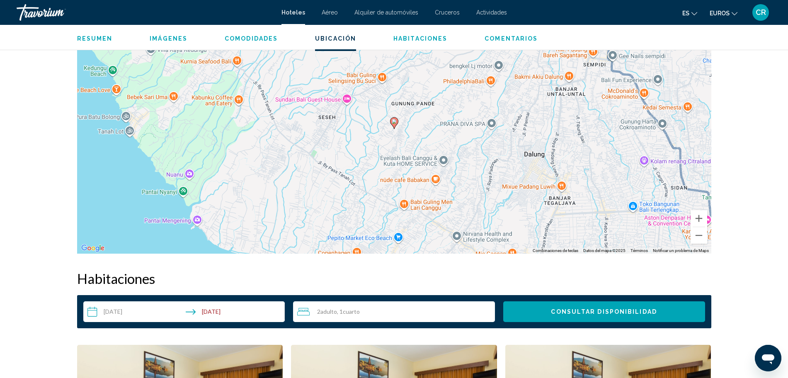
scroll to position [518, 0]
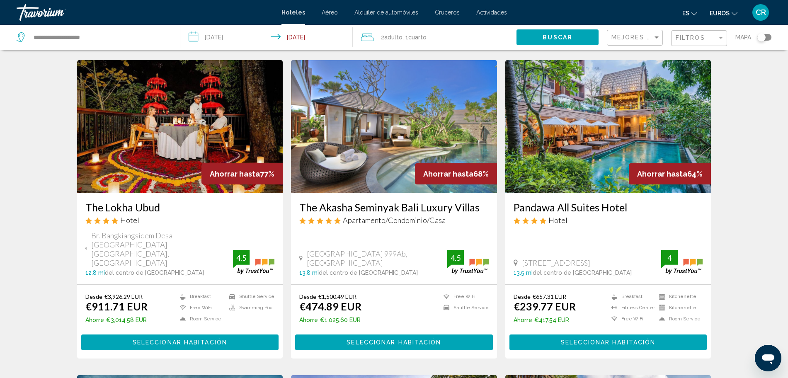
scroll to position [311, 0]
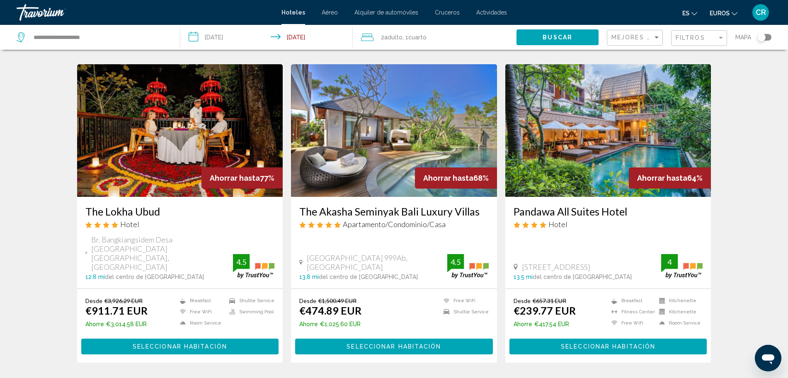
click at [370, 182] on img "Contenido principal" at bounding box center [394, 130] width 206 height 133
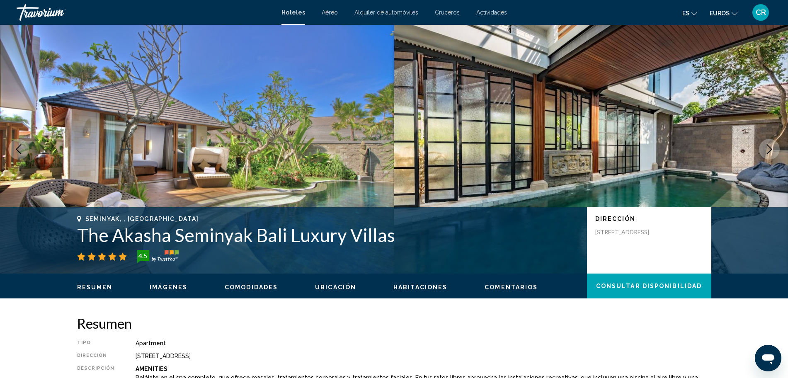
click at [767, 149] on icon "Next image" at bounding box center [770, 149] width 10 height 10
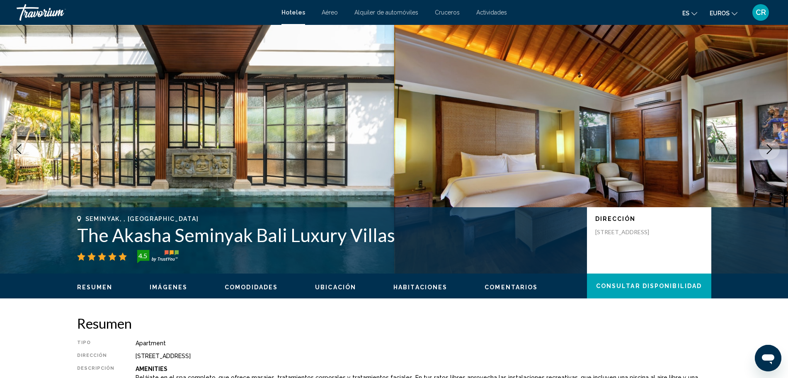
click at [767, 149] on icon "Next image" at bounding box center [770, 149] width 10 height 10
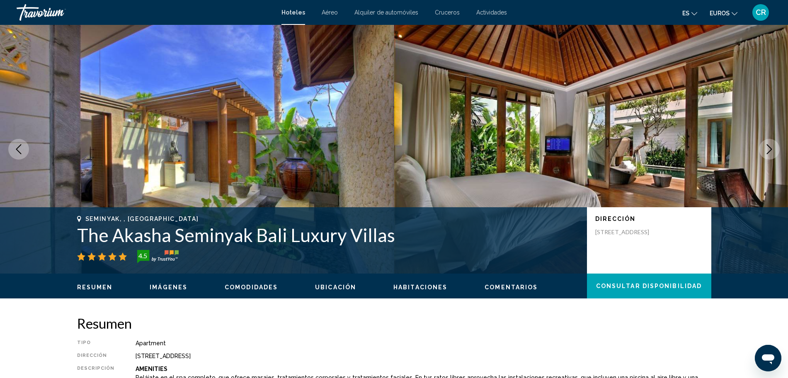
click at [767, 149] on icon "Next image" at bounding box center [770, 149] width 10 height 10
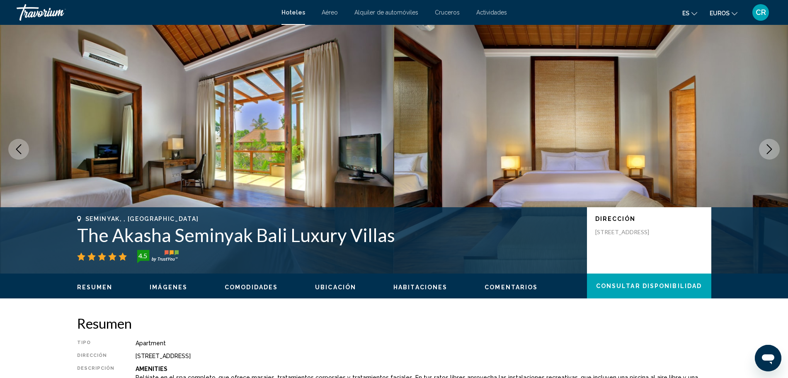
click at [767, 149] on icon "Next image" at bounding box center [770, 149] width 10 height 10
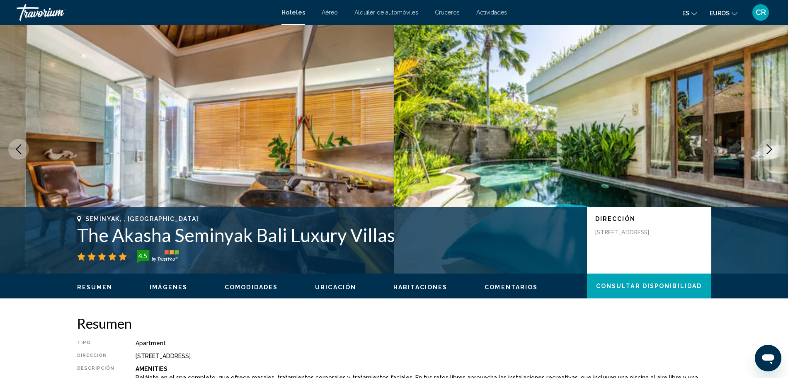
click at [767, 149] on icon "Next image" at bounding box center [770, 149] width 10 height 10
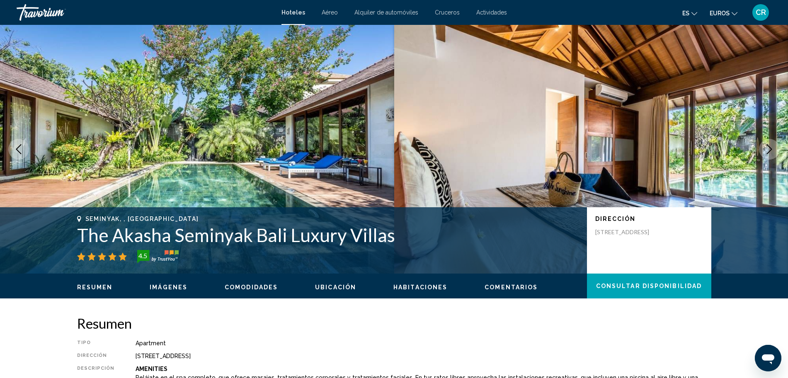
click at [767, 149] on icon "Next image" at bounding box center [770, 149] width 10 height 10
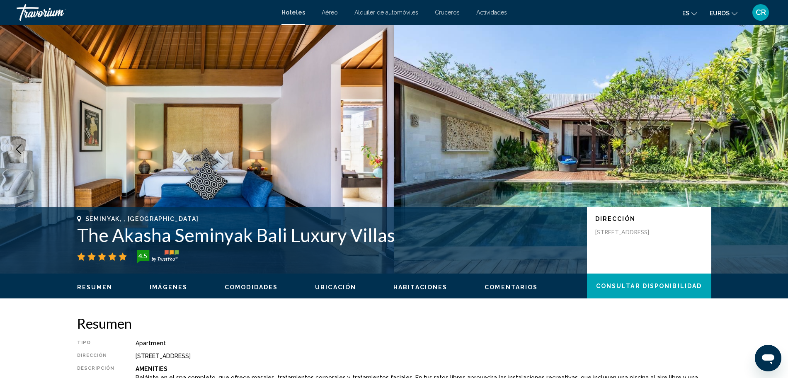
click at [767, 149] on icon "Next image" at bounding box center [770, 149] width 10 height 10
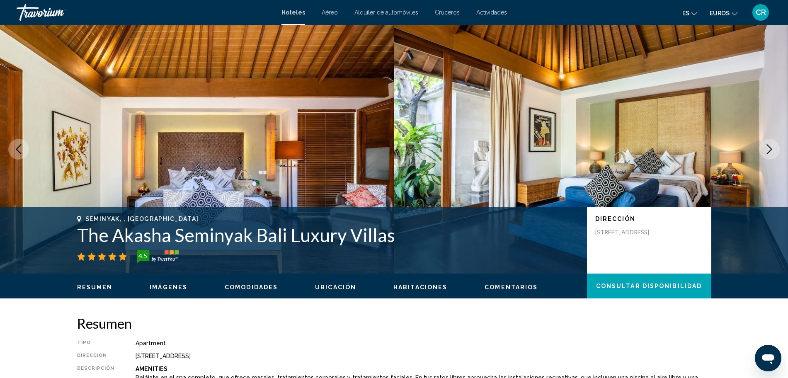
click at [767, 149] on icon "Next image" at bounding box center [770, 149] width 10 height 10
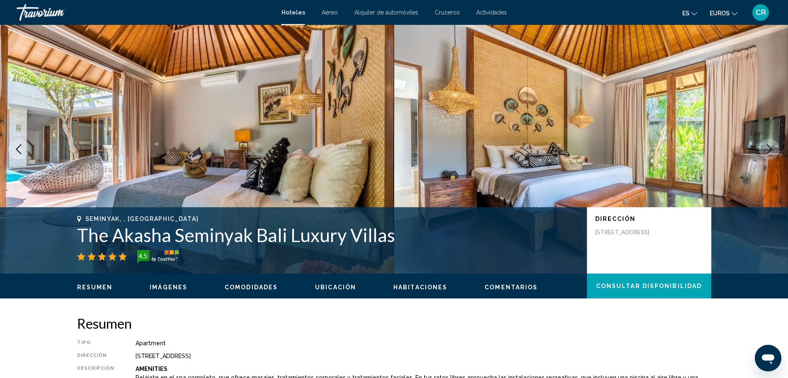
click at [767, 149] on icon "Next image" at bounding box center [770, 149] width 10 height 10
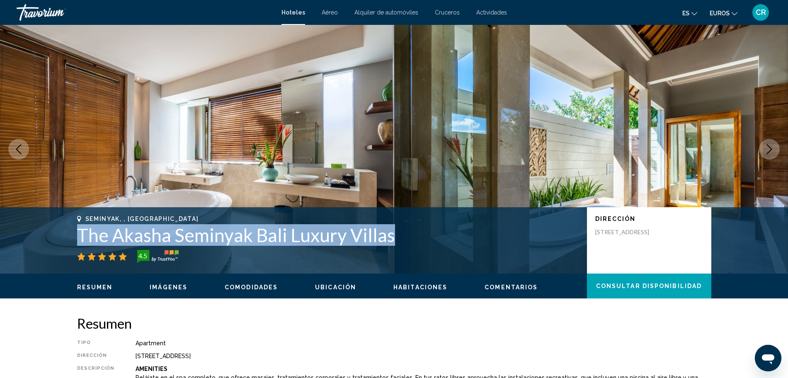
drag, startPoint x: 83, startPoint y: 236, endPoint x: 393, endPoint y: 235, distance: 309.8
click at [405, 232] on div "Seminyak, , [GEOGRAPHIC_DATA] The Akasha Seminyak Bali Luxury Villas [GEOGRAPHI…" at bounding box center [395, 241] width 668 height 50
copy h1 "The Akasha Seminyak Bali Luxury Villas"
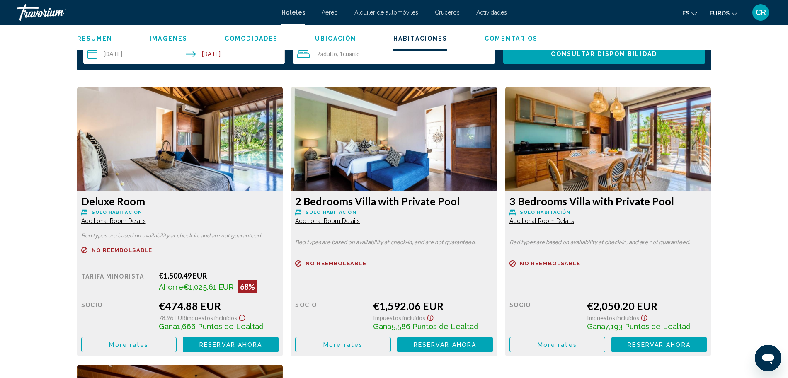
scroll to position [1089, 0]
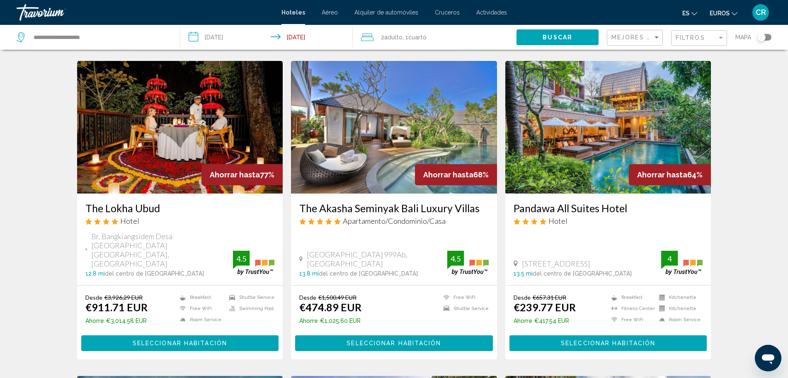
scroll to position [311, 0]
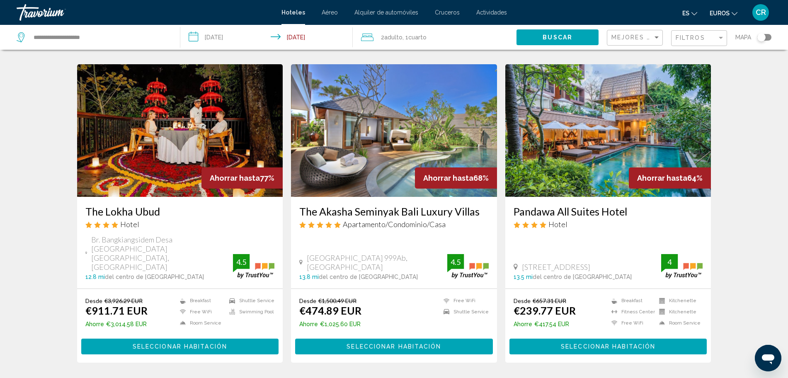
click at [588, 168] on img "Contenido principal" at bounding box center [609, 130] width 206 height 133
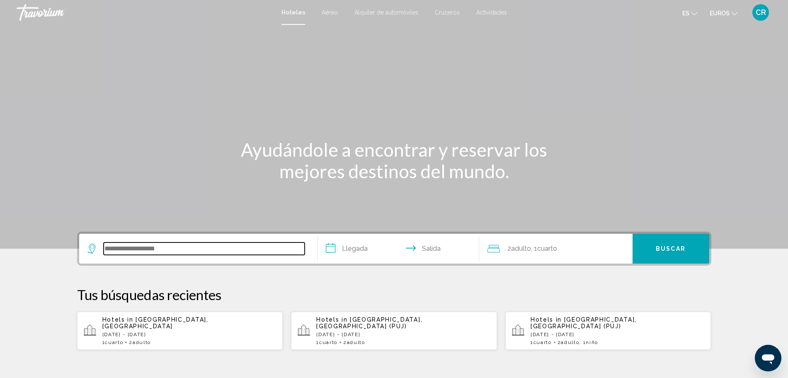
click at [190, 246] on input "Search widget" at bounding box center [204, 249] width 201 height 12
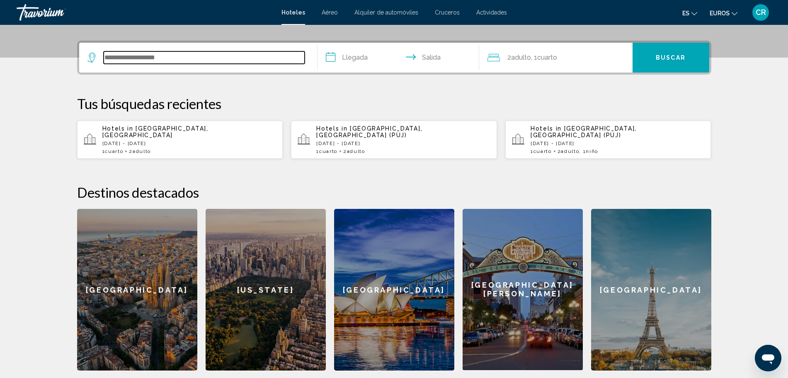
scroll to position [205, 0]
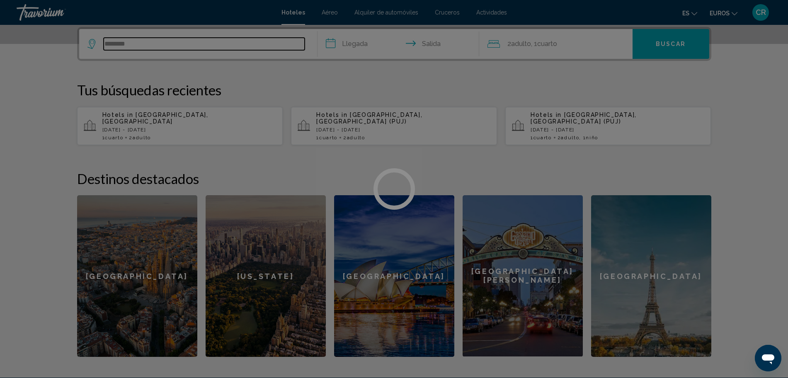
type input "********"
click at [291, 99] on div at bounding box center [394, 189] width 788 height 378
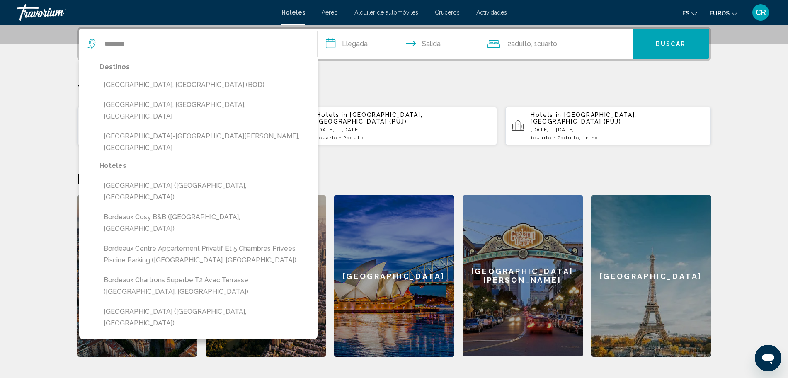
click at [477, 76] on div "**********" at bounding box center [395, 192] width 668 height 330
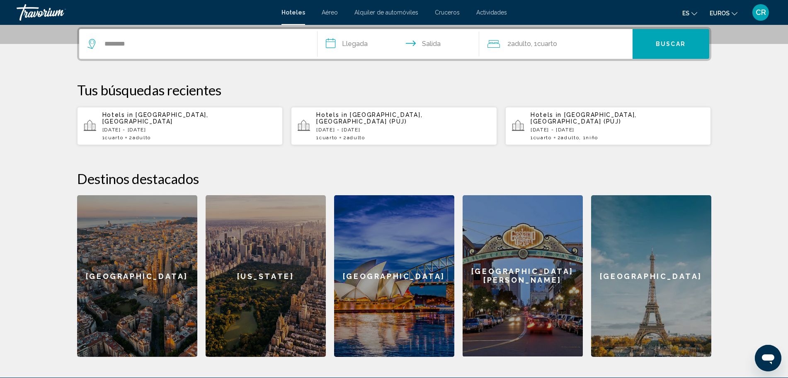
click at [366, 49] on input "**********" at bounding box center [400, 45] width 165 height 32
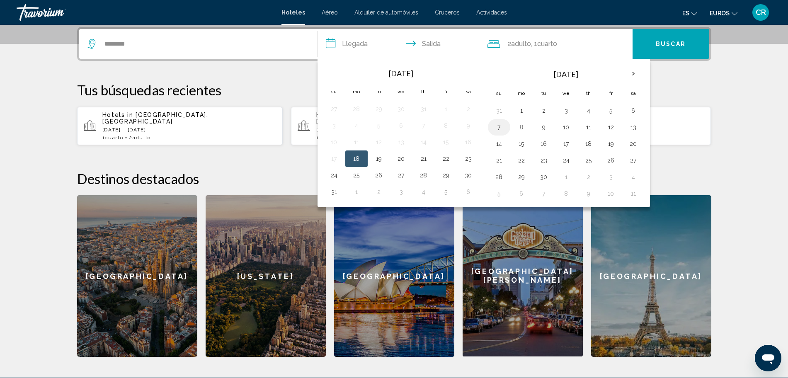
click at [503, 128] on button "7" at bounding box center [499, 128] width 13 height 12
click at [518, 126] on button "8" at bounding box center [521, 128] width 13 height 12
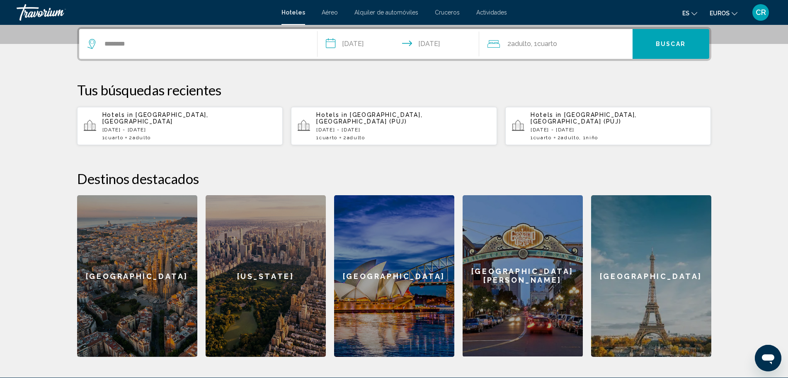
click at [360, 48] on input "**********" at bounding box center [400, 45] width 165 height 32
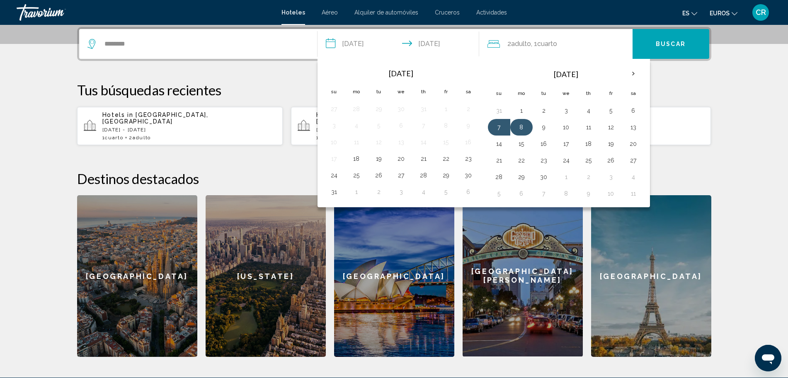
click at [522, 130] on button "8" at bounding box center [521, 128] width 13 height 12
click at [637, 128] on button "13" at bounding box center [633, 128] width 13 height 12
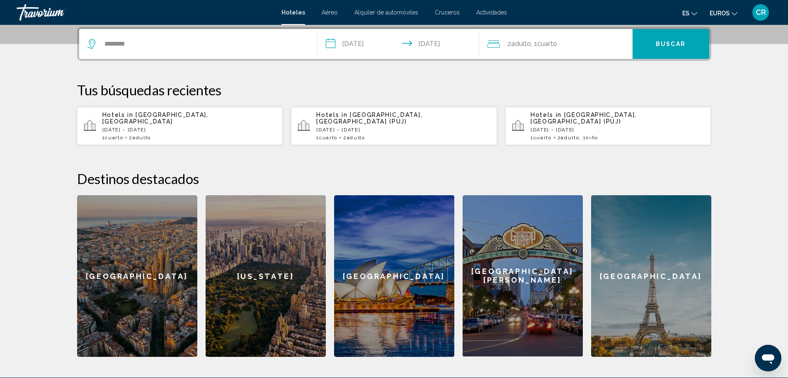
type input "**********"
click at [676, 48] on button "Buscar" at bounding box center [671, 44] width 77 height 30
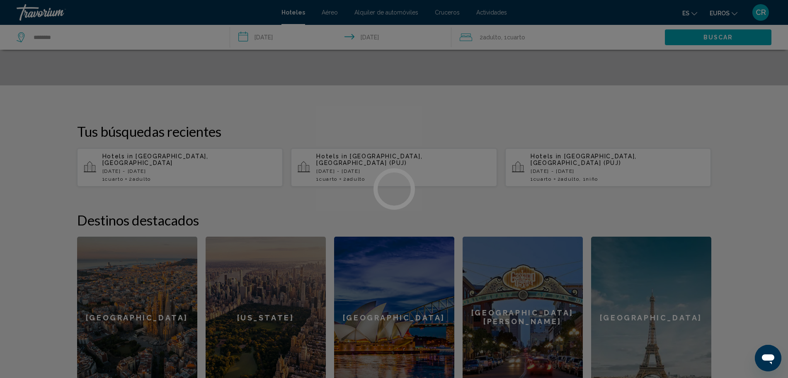
scroll to position [144, 0]
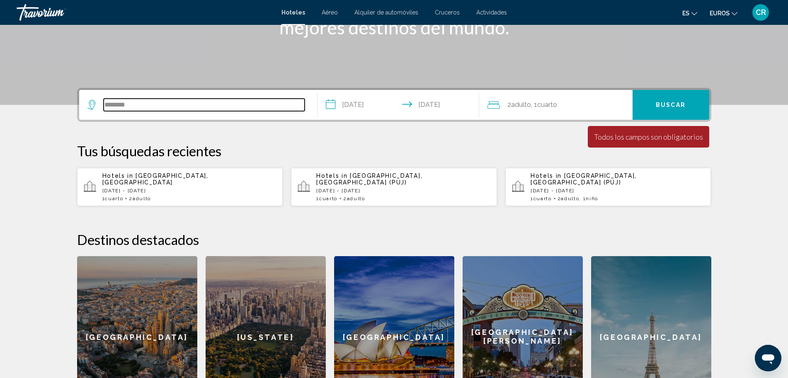
click at [156, 109] on input "********" at bounding box center [204, 105] width 201 height 12
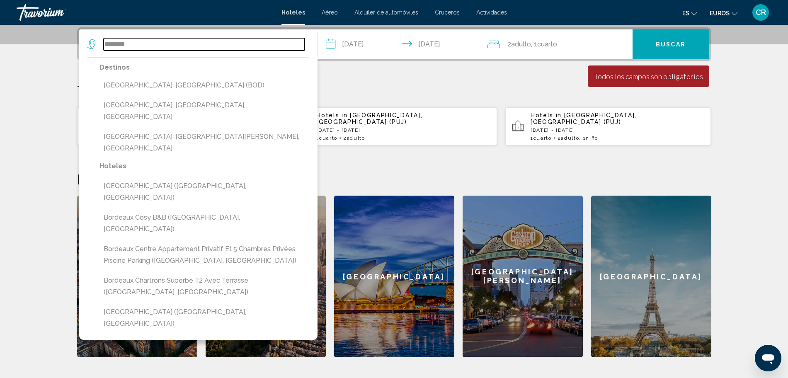
scroll to position [205, 0]
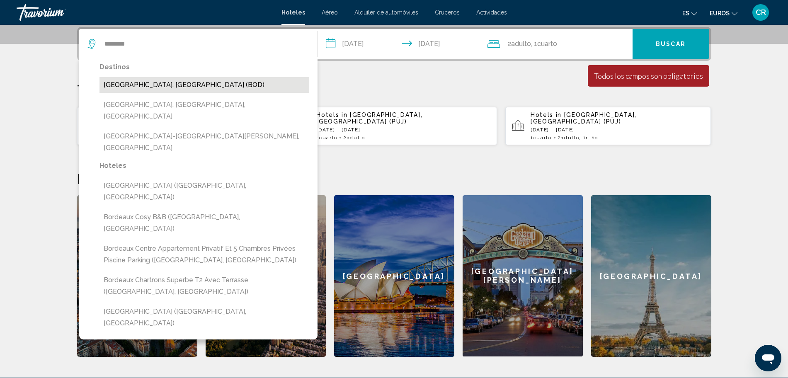
click at [162, 86] on button "[GEOGRAPHIC_DATA], [GEOGRAPHIC_DATA] (BOD)" at bounding box center [205, 85] width 210 height 16
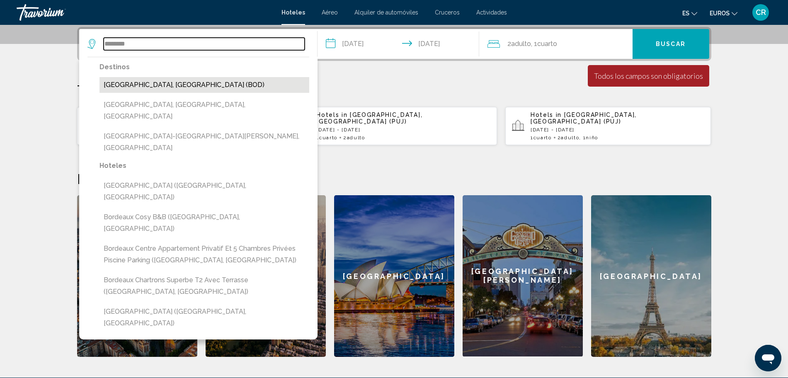
type input "**********"
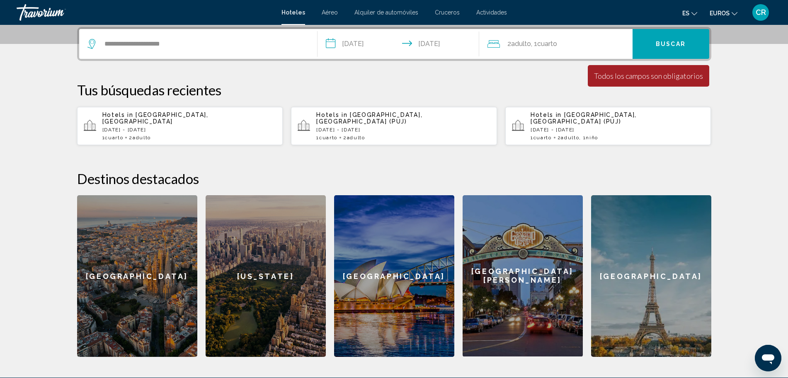
click at [627, 82] on div "La duración mínima de la estadía es de 1 días. Todos los campos son obligatorio…" at bounding box center [649, 76] width 122 height 22
click at [666, 45] on span "Buscar" at bounding box center [671, 44] width 30 height 7
